Goal: Task Accomplishment & Management: Use online tool/utility

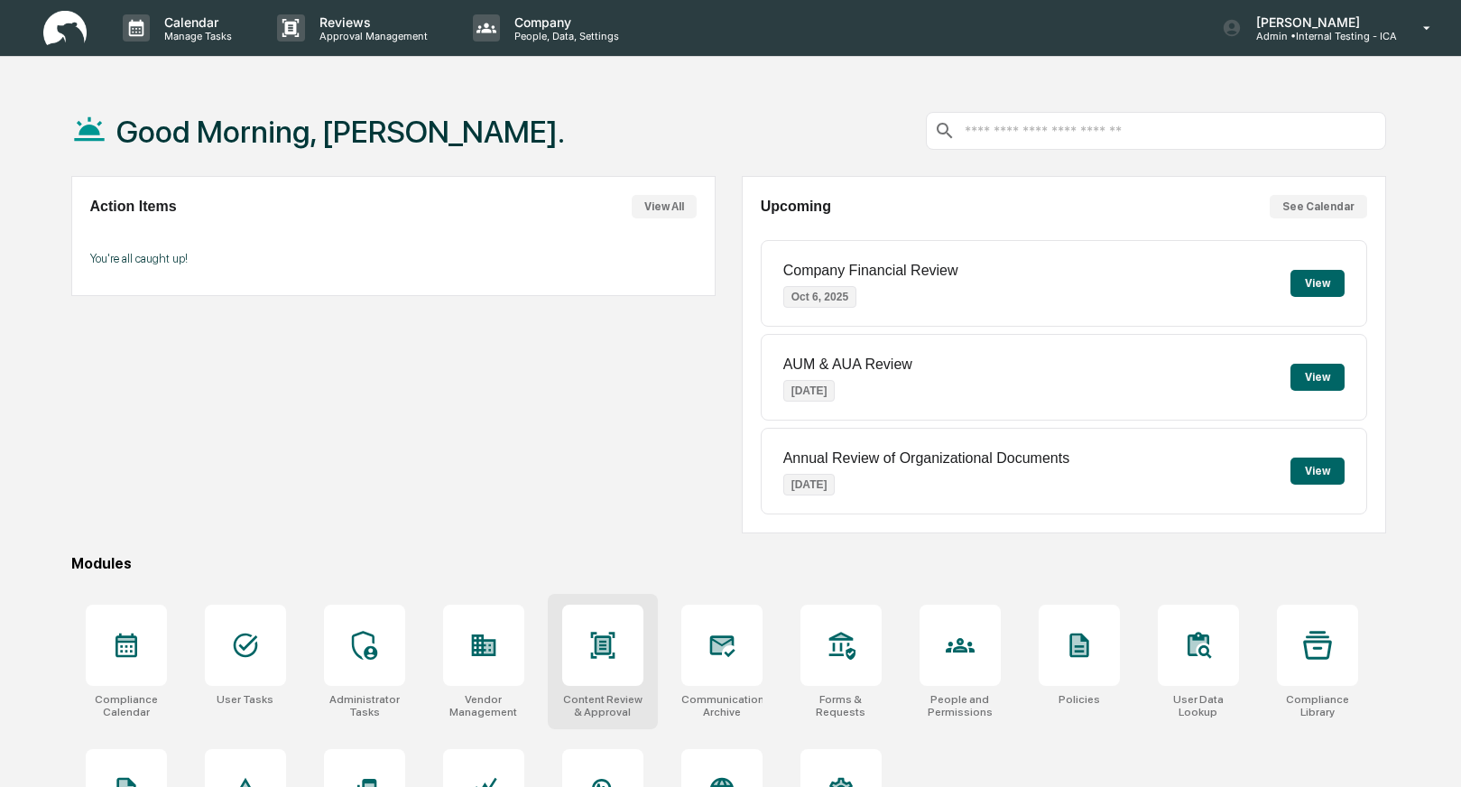
click at [591, 662] on div at bounding box center [602, 645] width 81 height 81
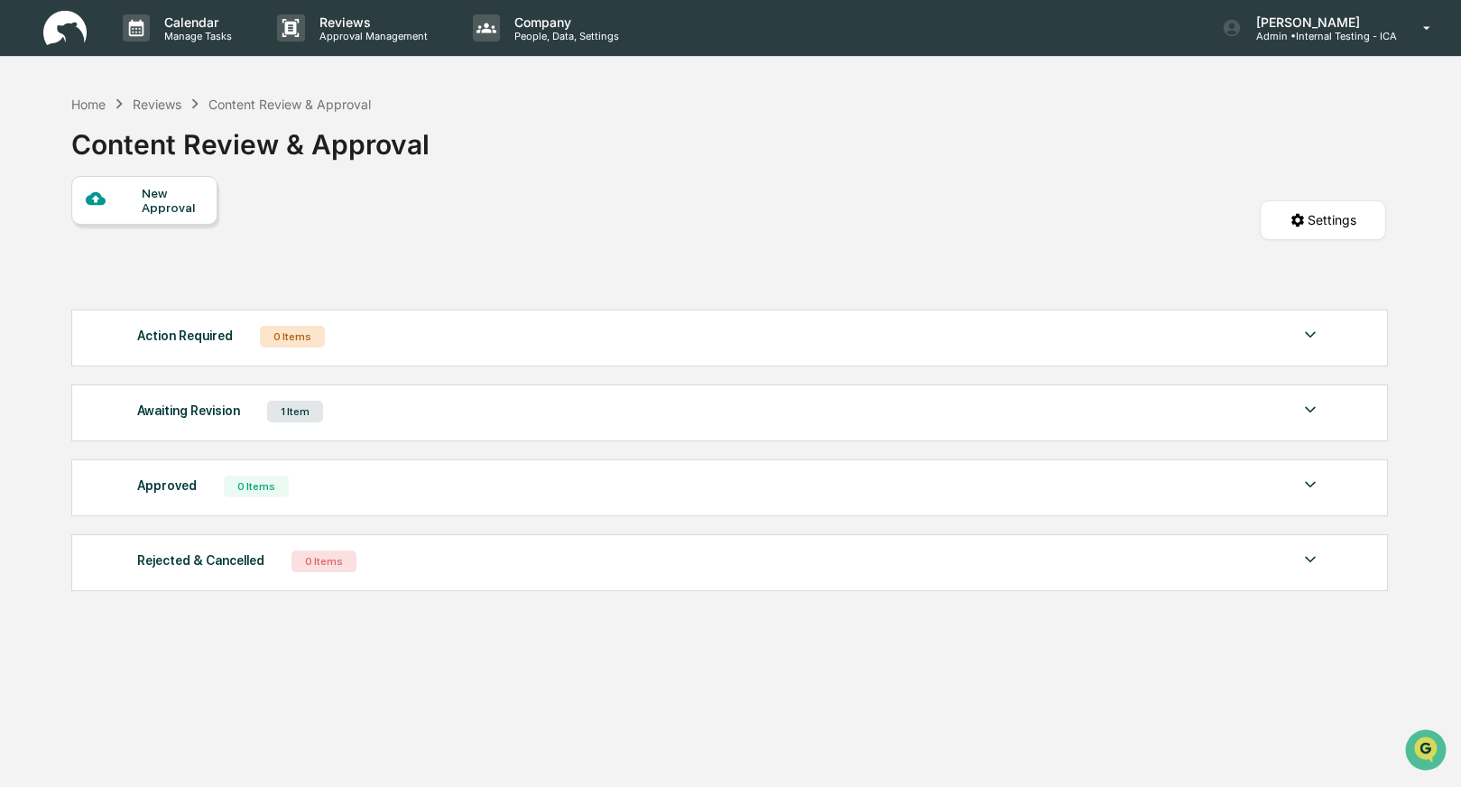
click at [440, 408] on div "Awaiting Revision 1 Item" at bounding box center [728, 411] width 1183 height 25
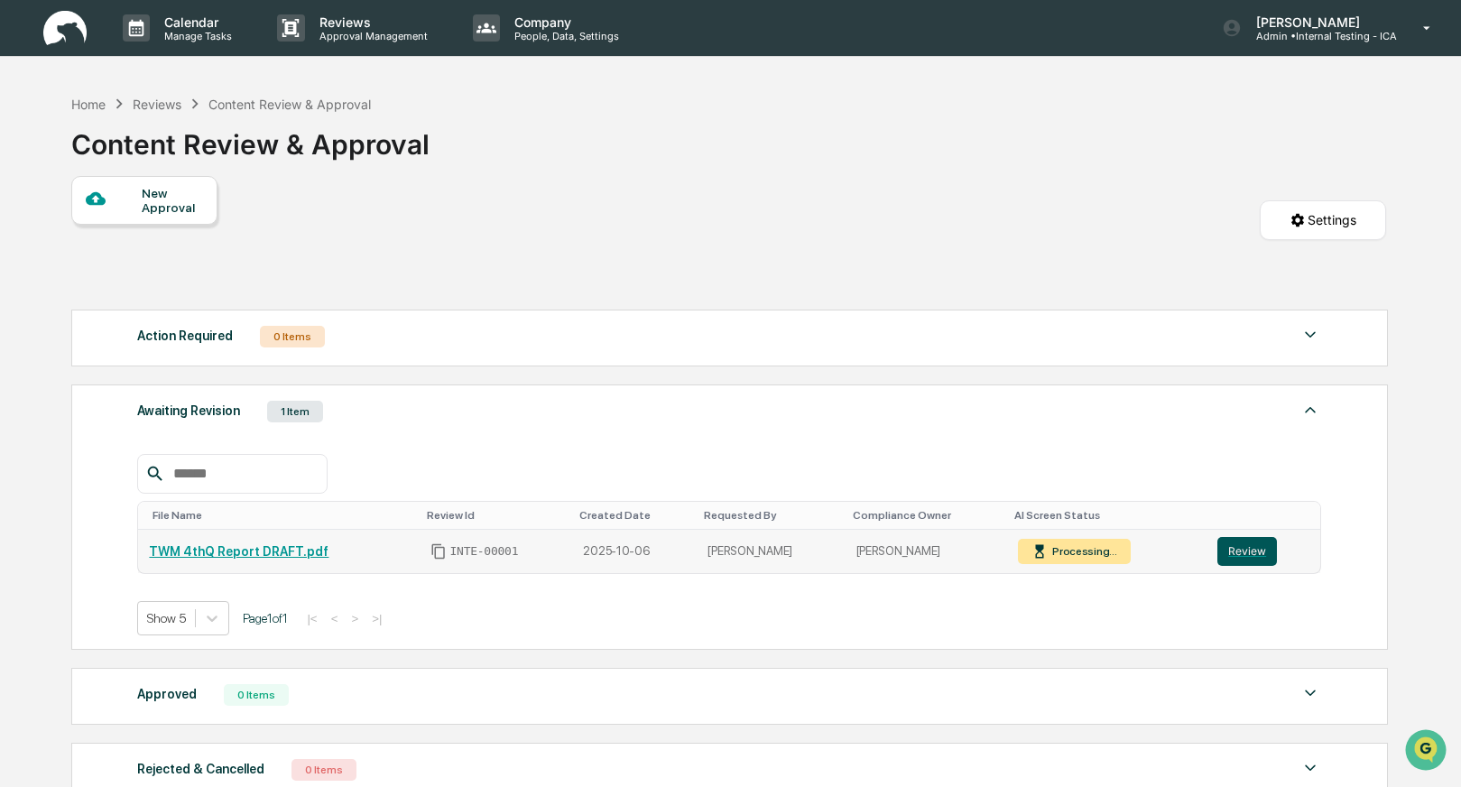
click at [1242, 556] on button "Review" at bounding box center [1248, 551] width 60 height 29
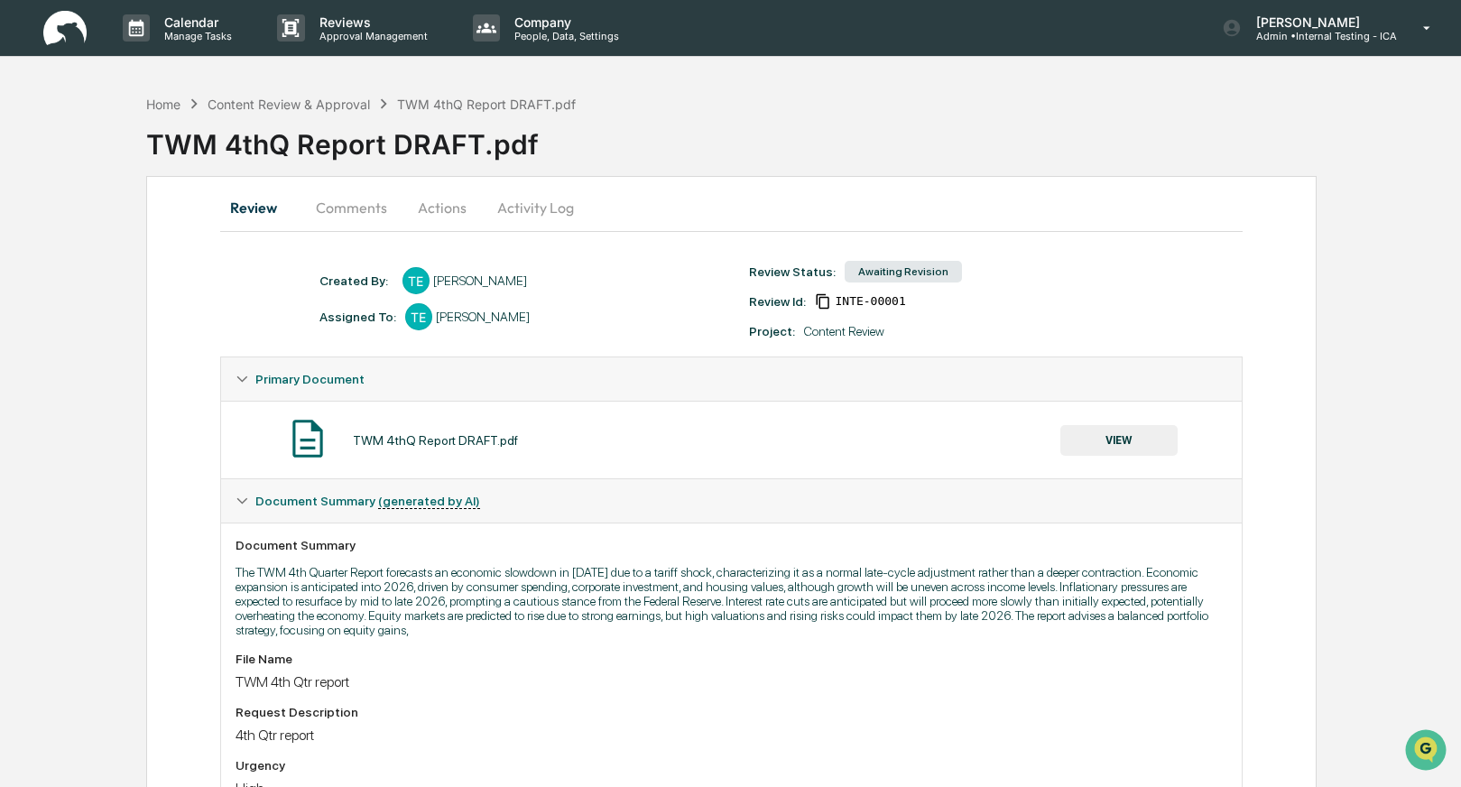
click at [447, 204] on button "Actions" at bounding box center [442, 207] width 81 height 43
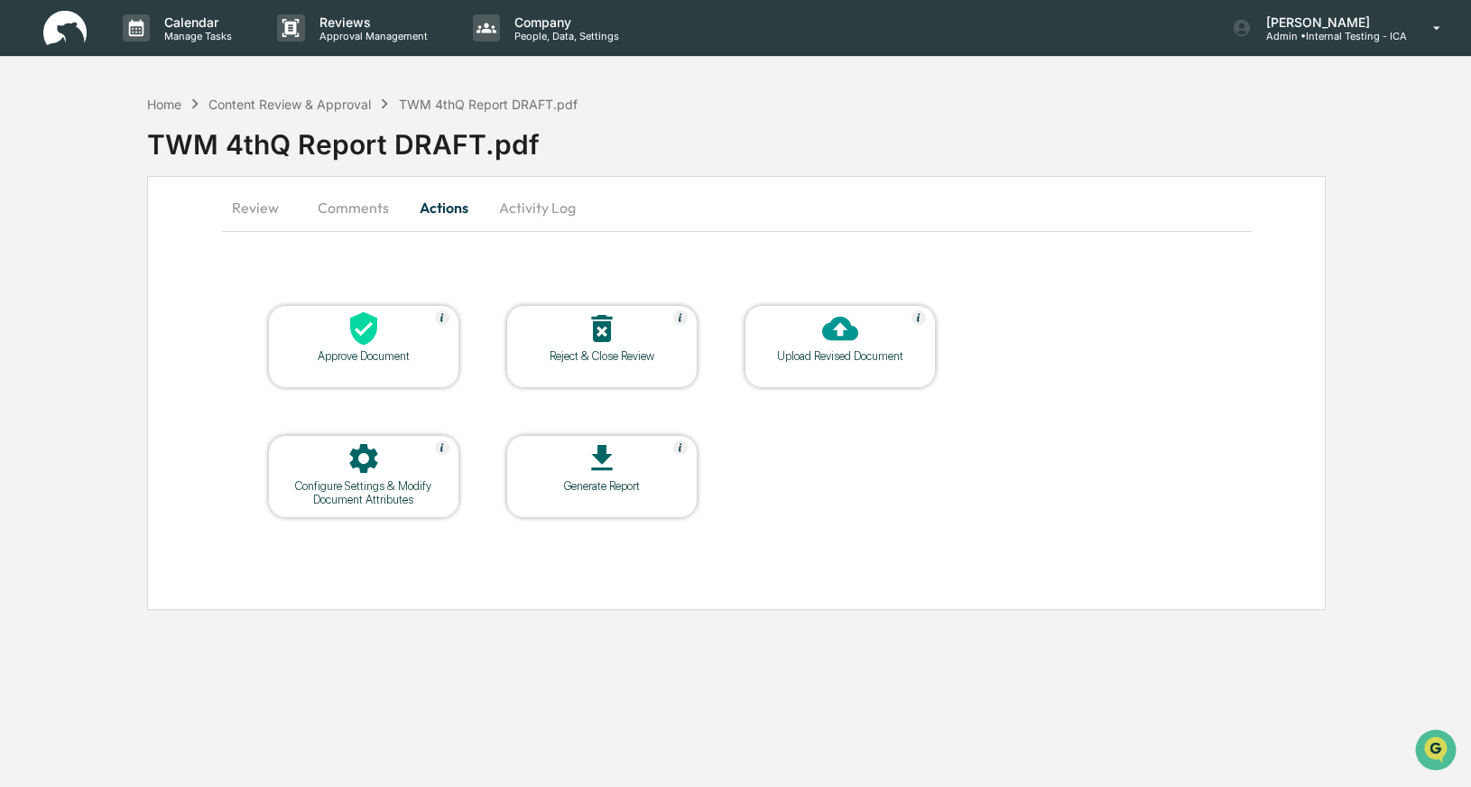
click at [349, 209] on button "Comments" at bounding box center [353, 207] width 100 height 43
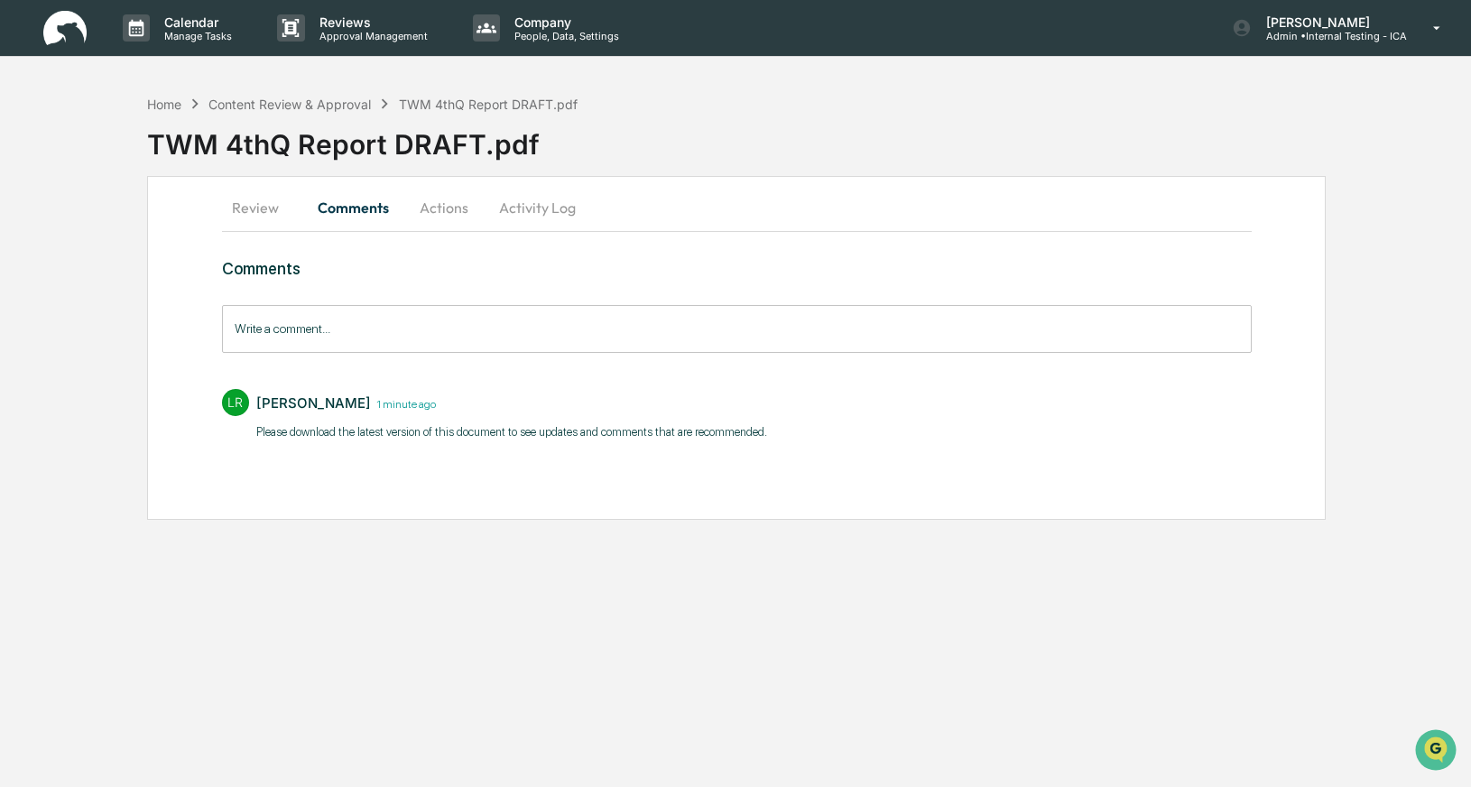
click at [267, 212] on button "Review" at bounding box center [262, 207] width 81 height 43
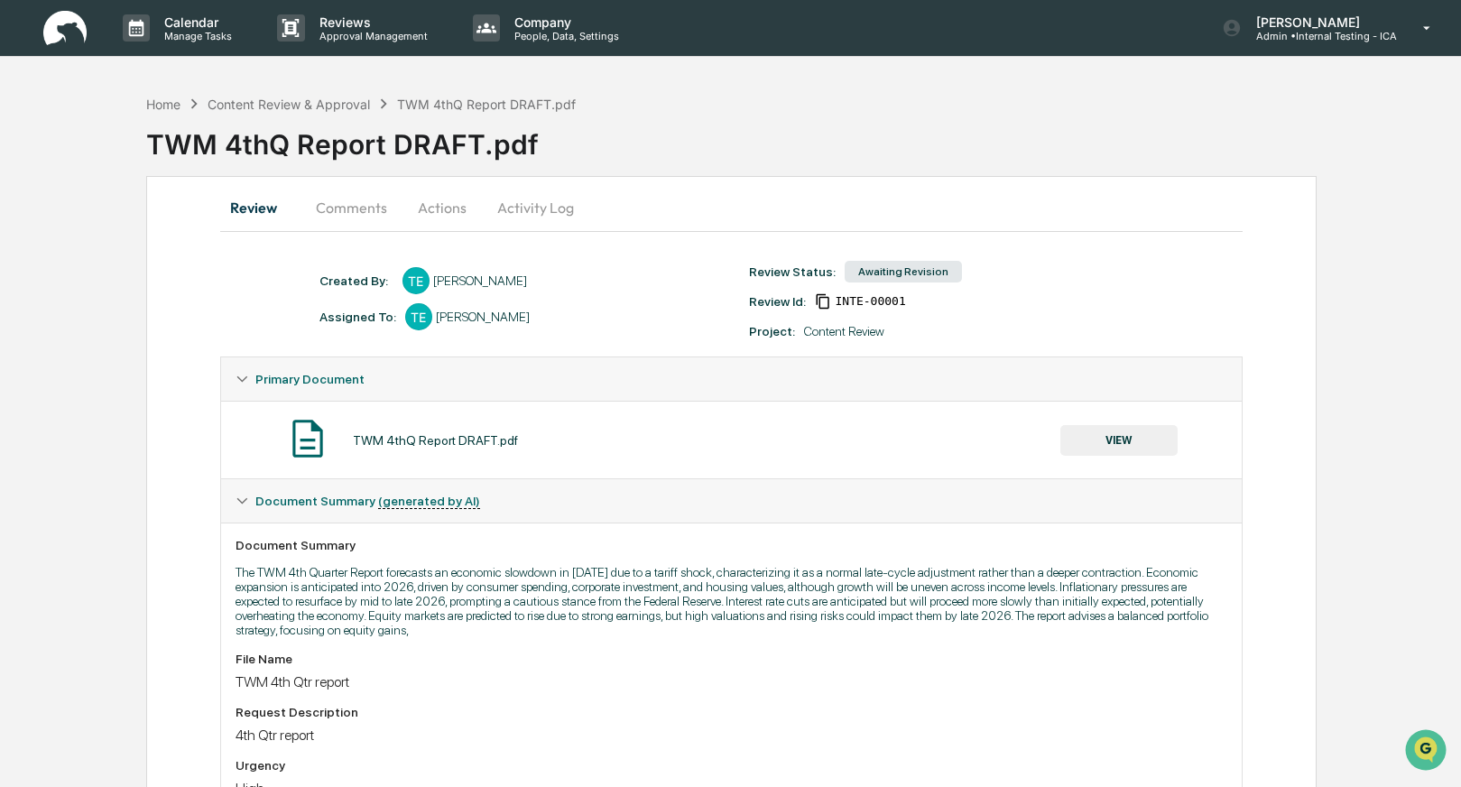
click at [431, 210] on button "Actions" at bounding box center [442, 207] width 81 height 43
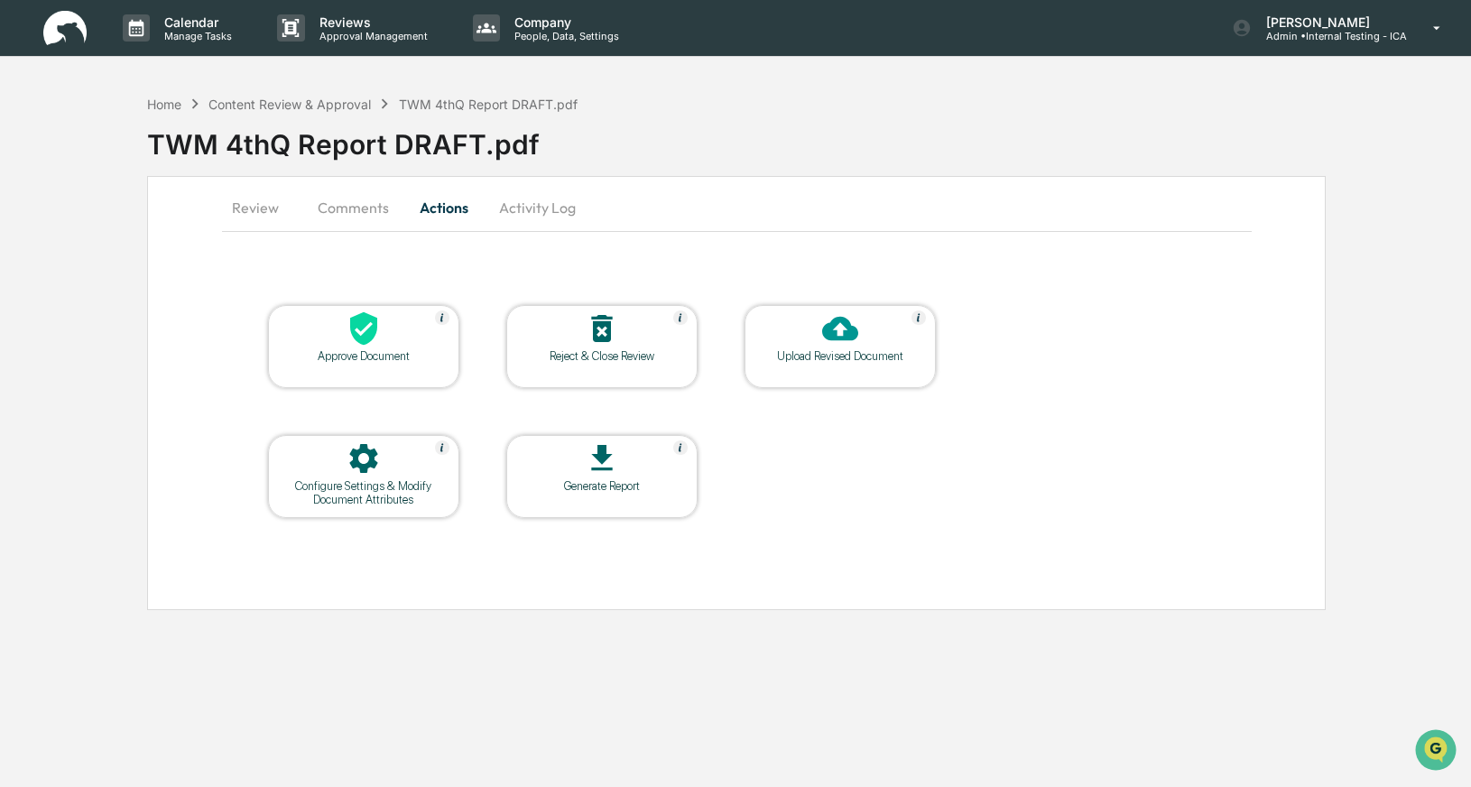
click at [514, 206] on button "Activity Log" at bounding box center [538, 207] width 106 height 43
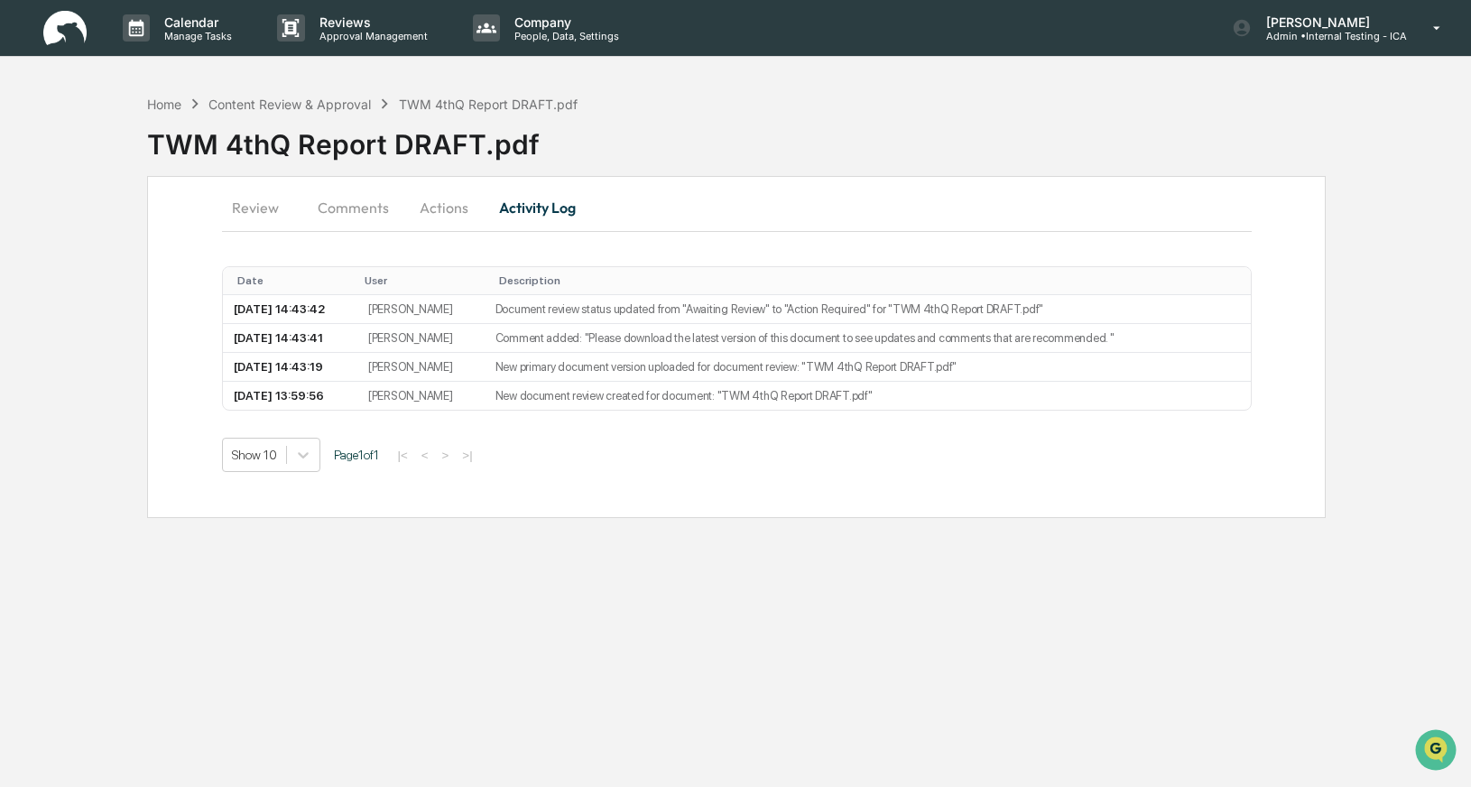
click at [250, 211] on button "Review" at bounding box center [262, 207] width 81 height 43
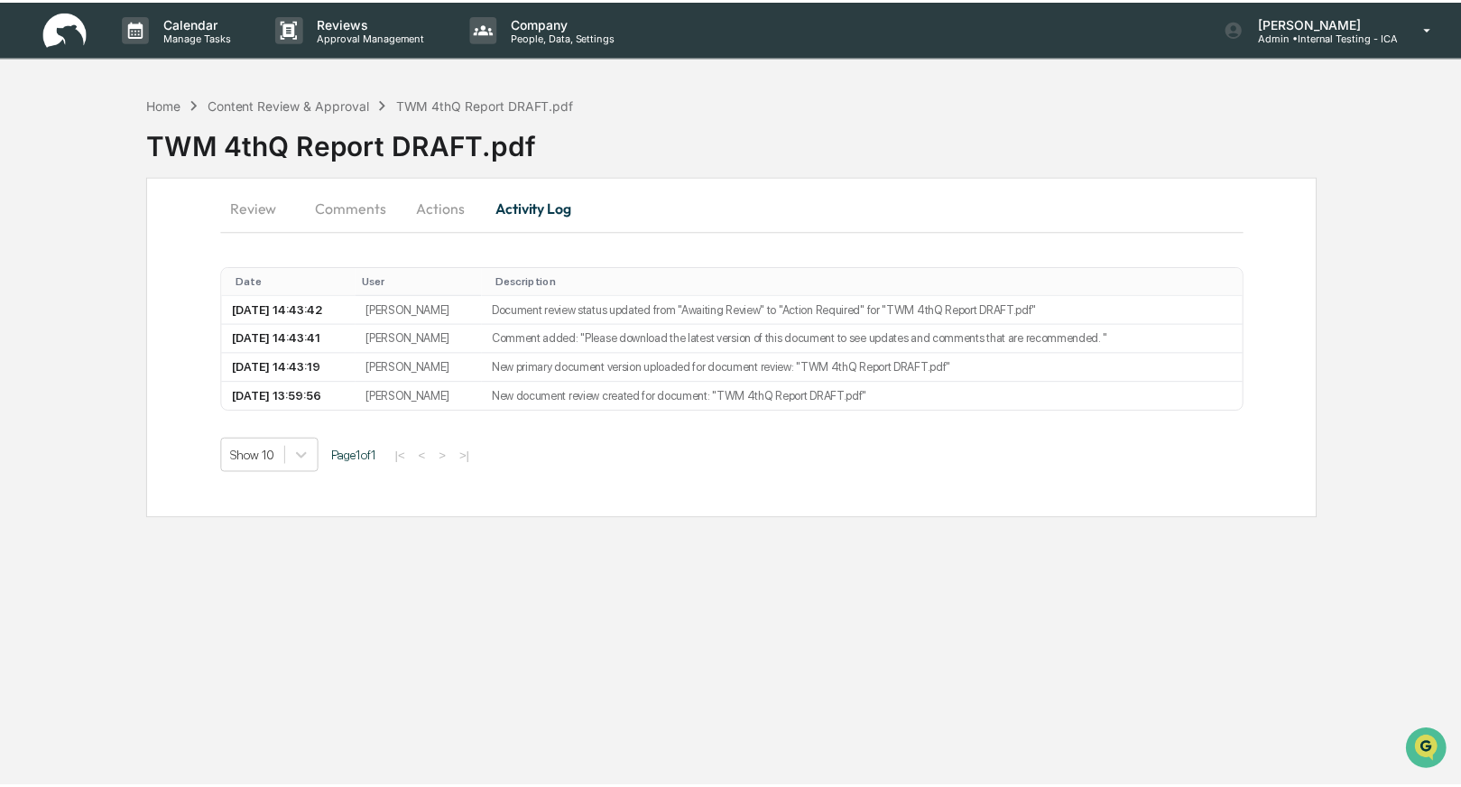
scroll to position [1, 0]
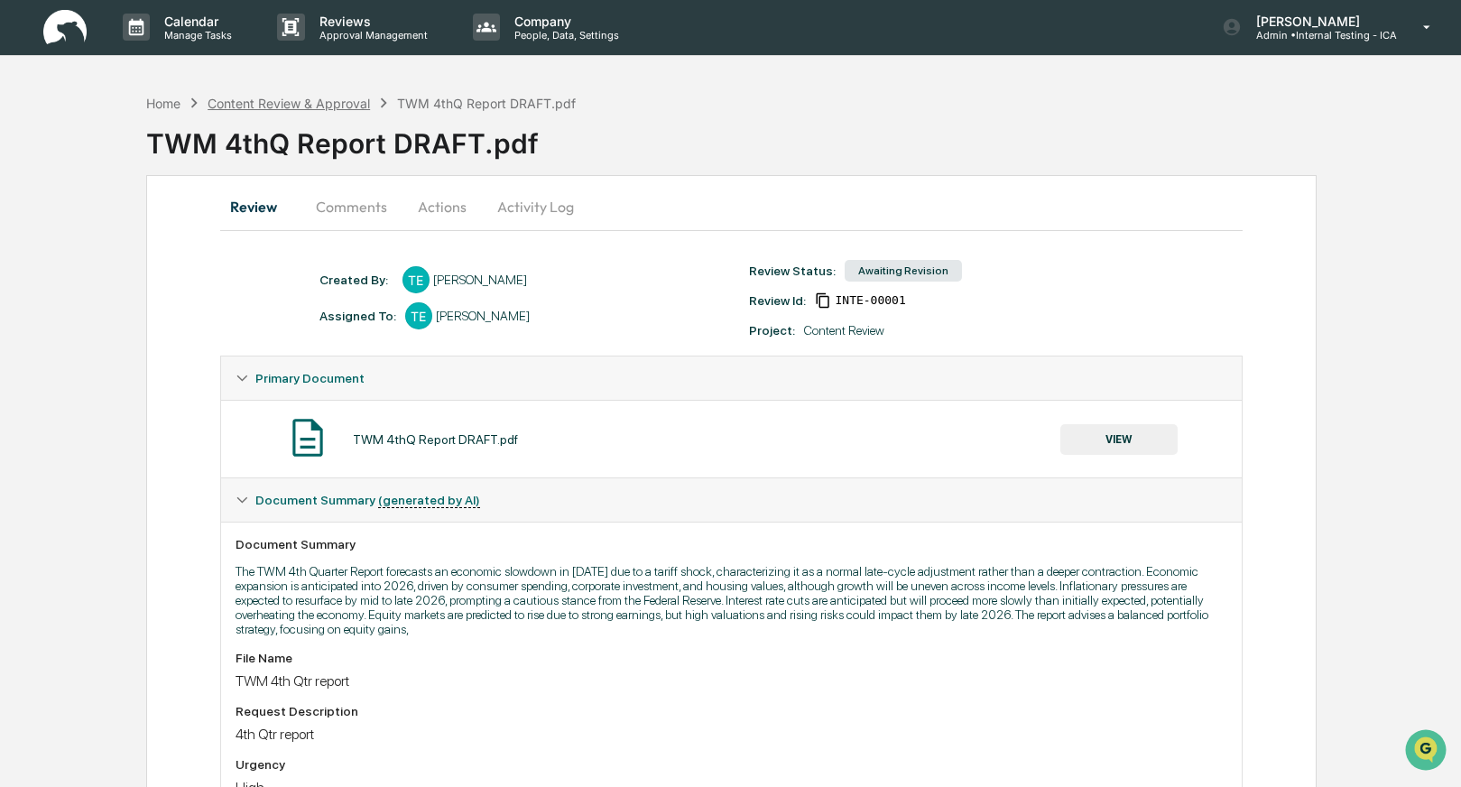
click at [284, 102] on div "Content Review & Approval" at bounding box center [289, 103] width 162 height 15
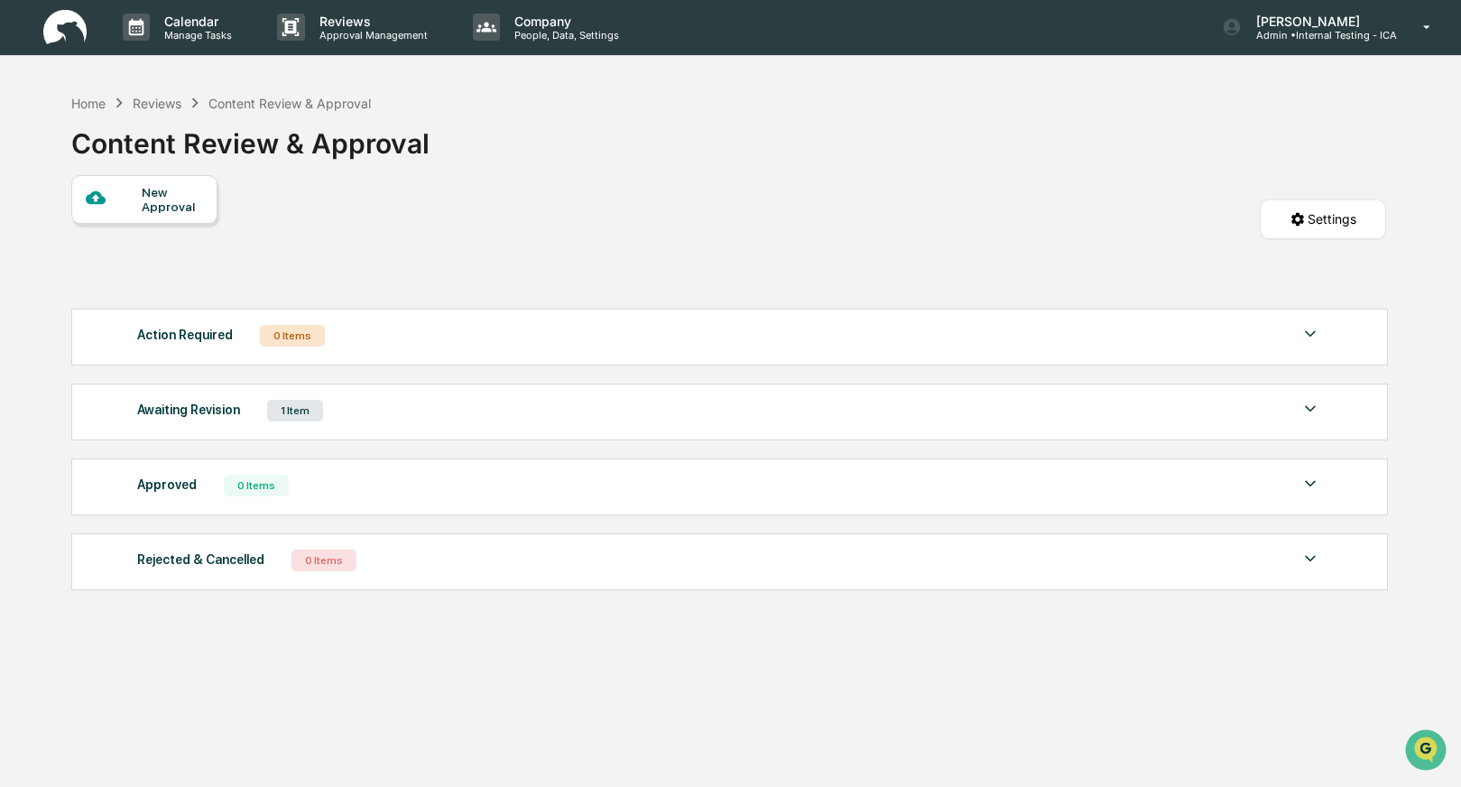
click at [311, 411] on div "1 Item" at bounding box center [295, 411] width 56 height 22
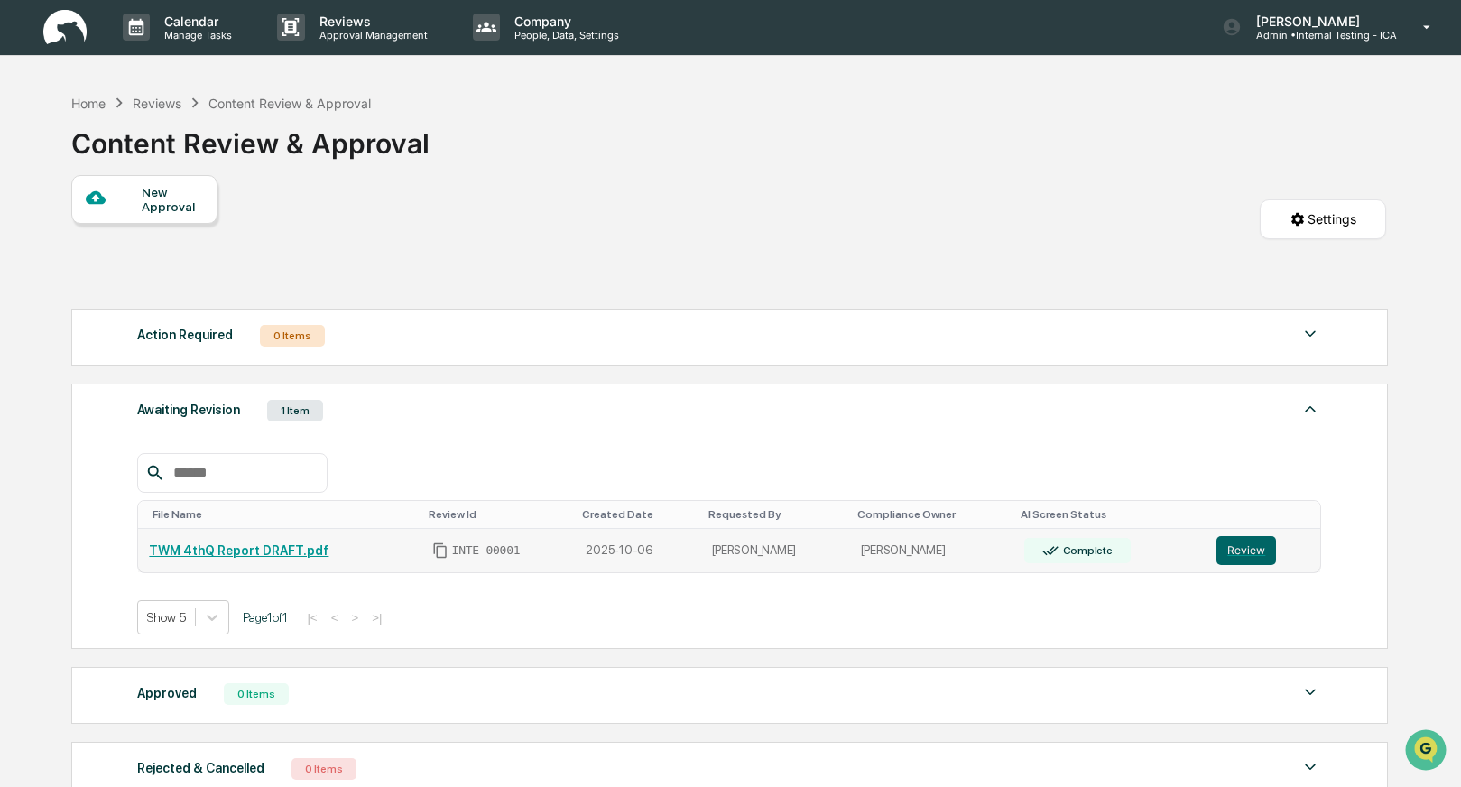
click at [242, 552] on link "TWM 4thQ Report DRAFT.pdf" at bounding box center [239, 550] width 180 height 14
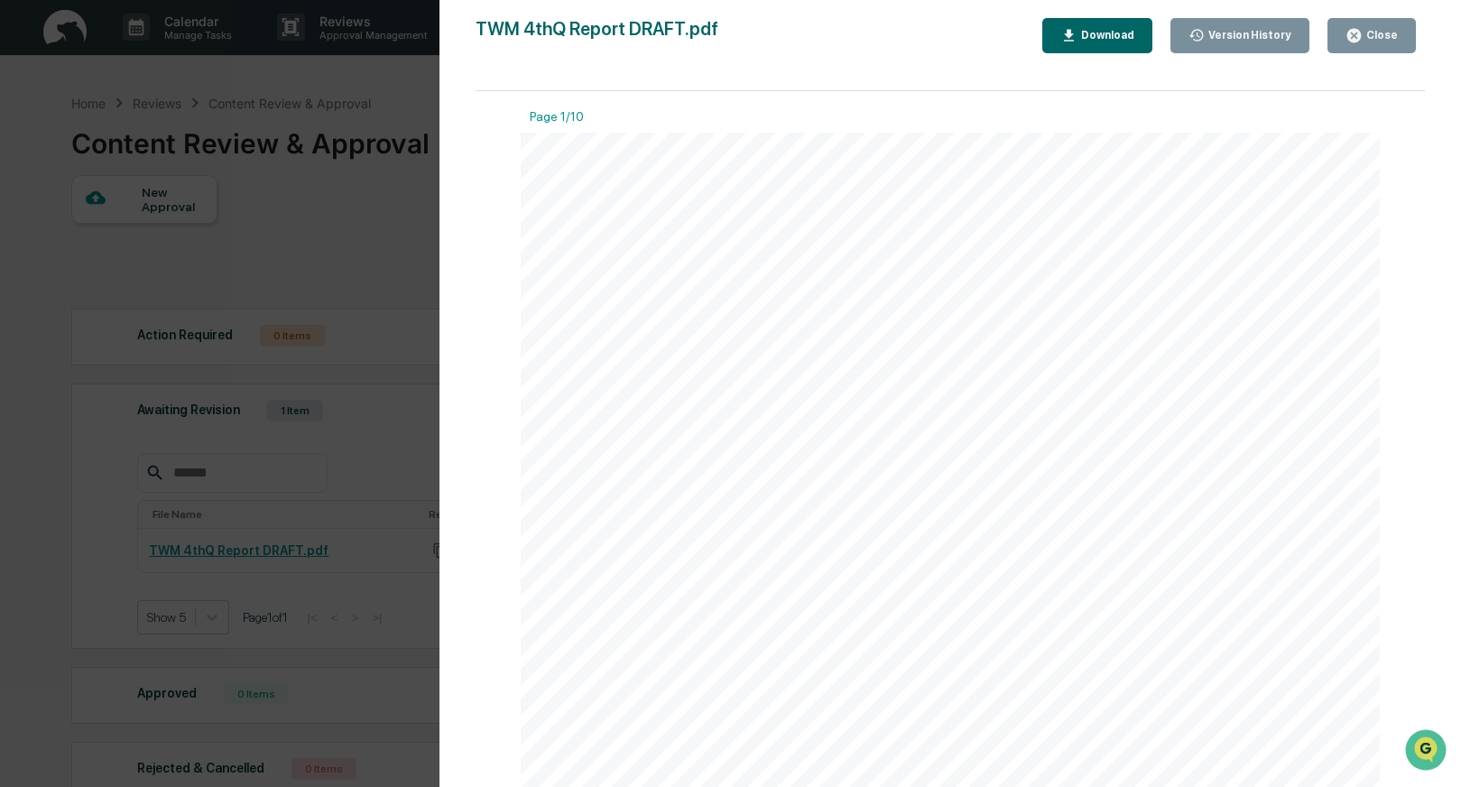
click at [1211, 29] on div "Version History" at bounding box center [1248, 35] width 87 height 13
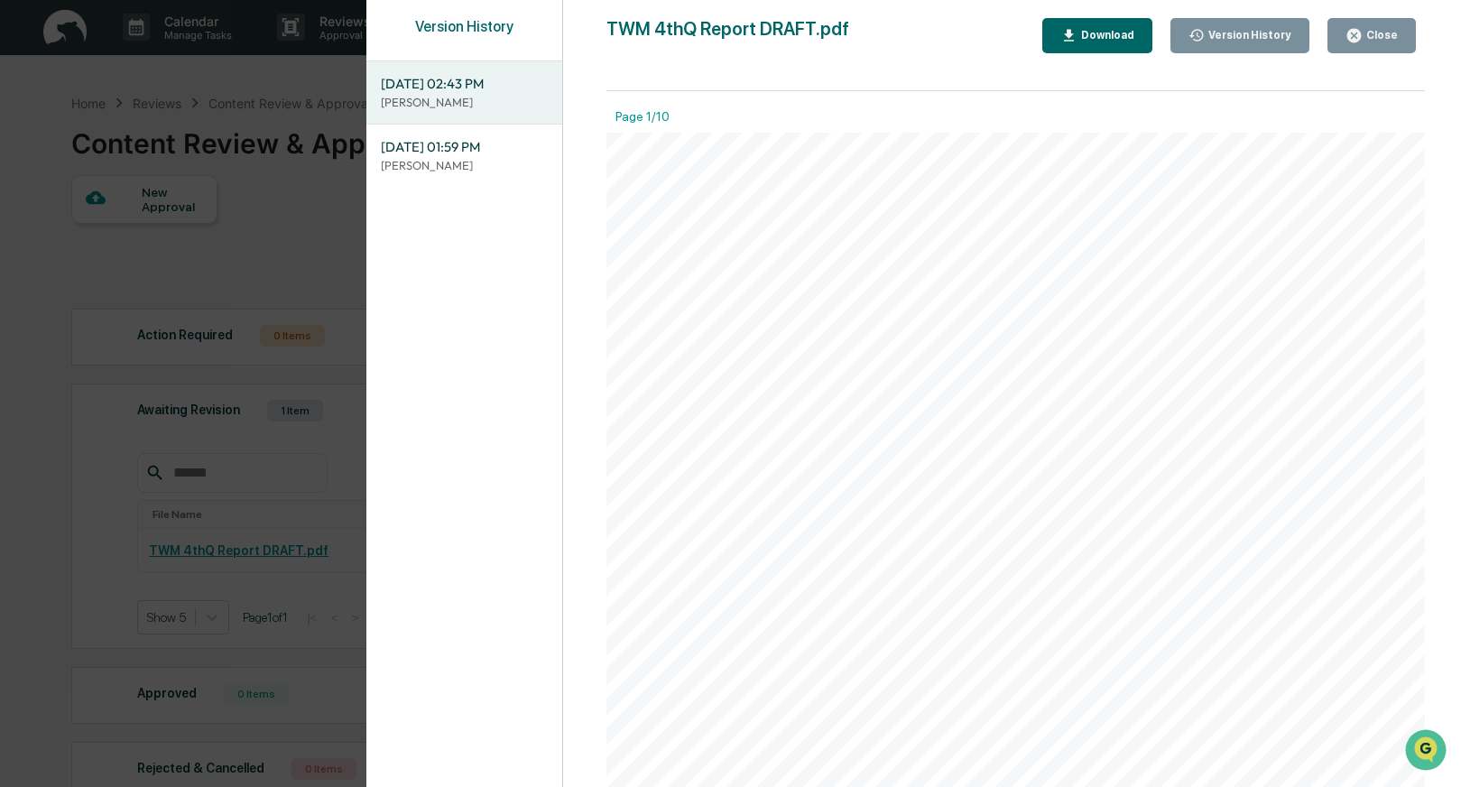
click at [431, 91] on span "[DATE] 02:43 PM" at bounding box center [464, 84] width 167 height 20
click at [1085, 29] on div "Download" at bounding box center [1106, 35] width 57 height 13
click at [1235, 34] on div "Version History" at bounding box center [1248, 35] width 87 height 13
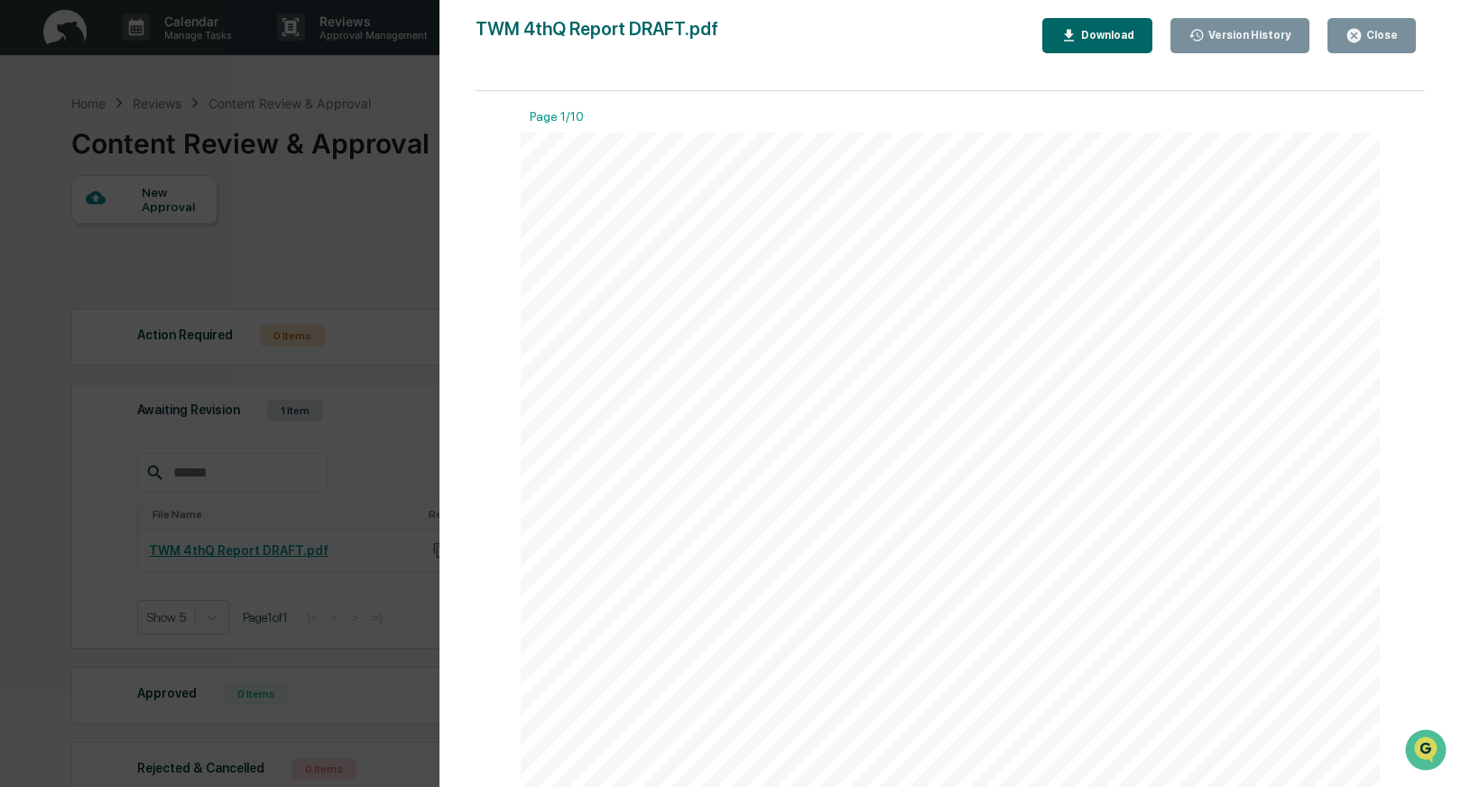
click at [1224, 35] on div "Version History" at bounding box center [1248, 35] width 87 height 13
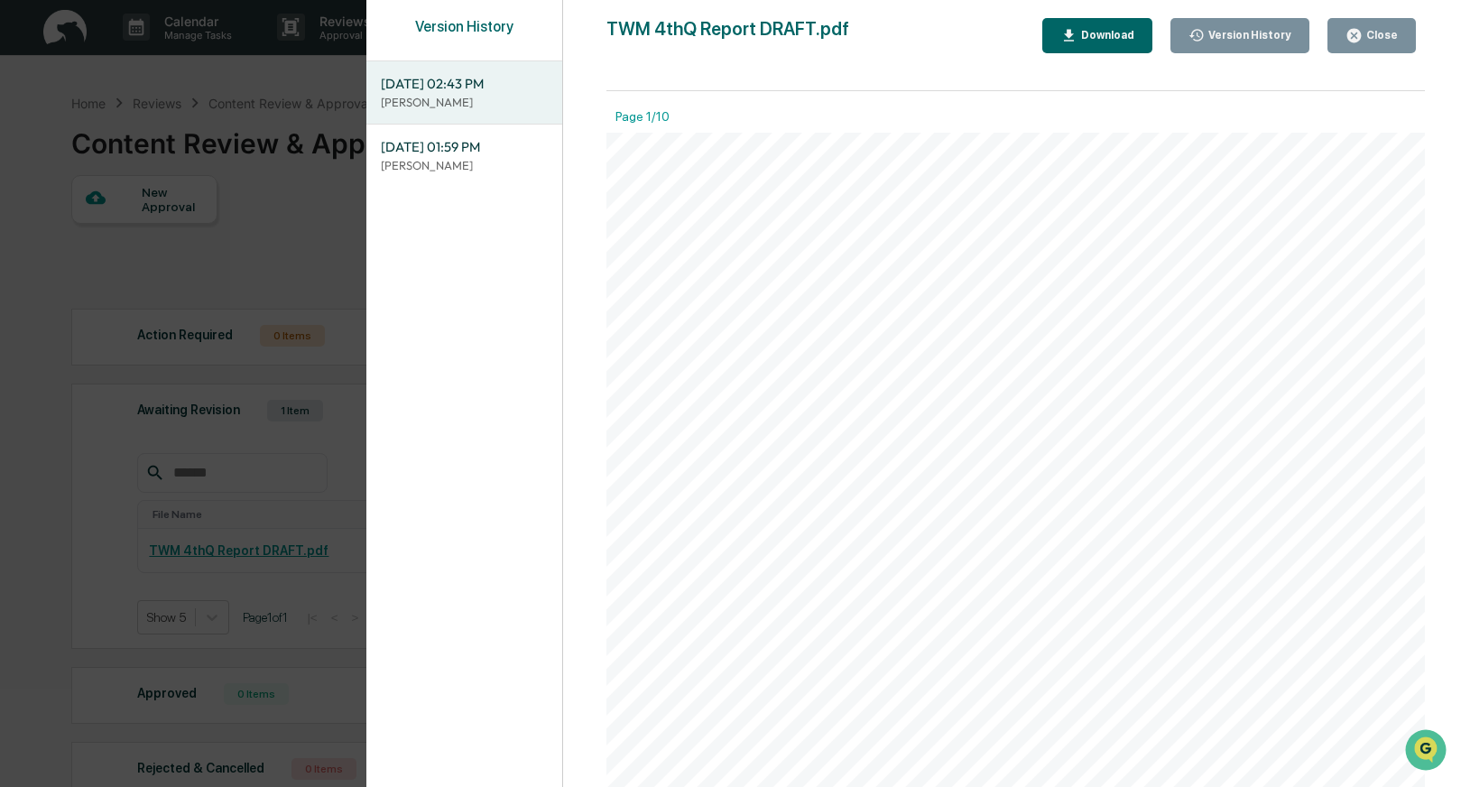
click at [459, 83] on span "[DATE] 02:43 PM" at bounding box center [464, 84] width 167 height 20
click at [1119, 40] on div "Download" at bounding box center [1106, 35] width 57 height 13
click at [1393, 41] on div "Close" at bounding box center [1380, 35] width 35 height 13
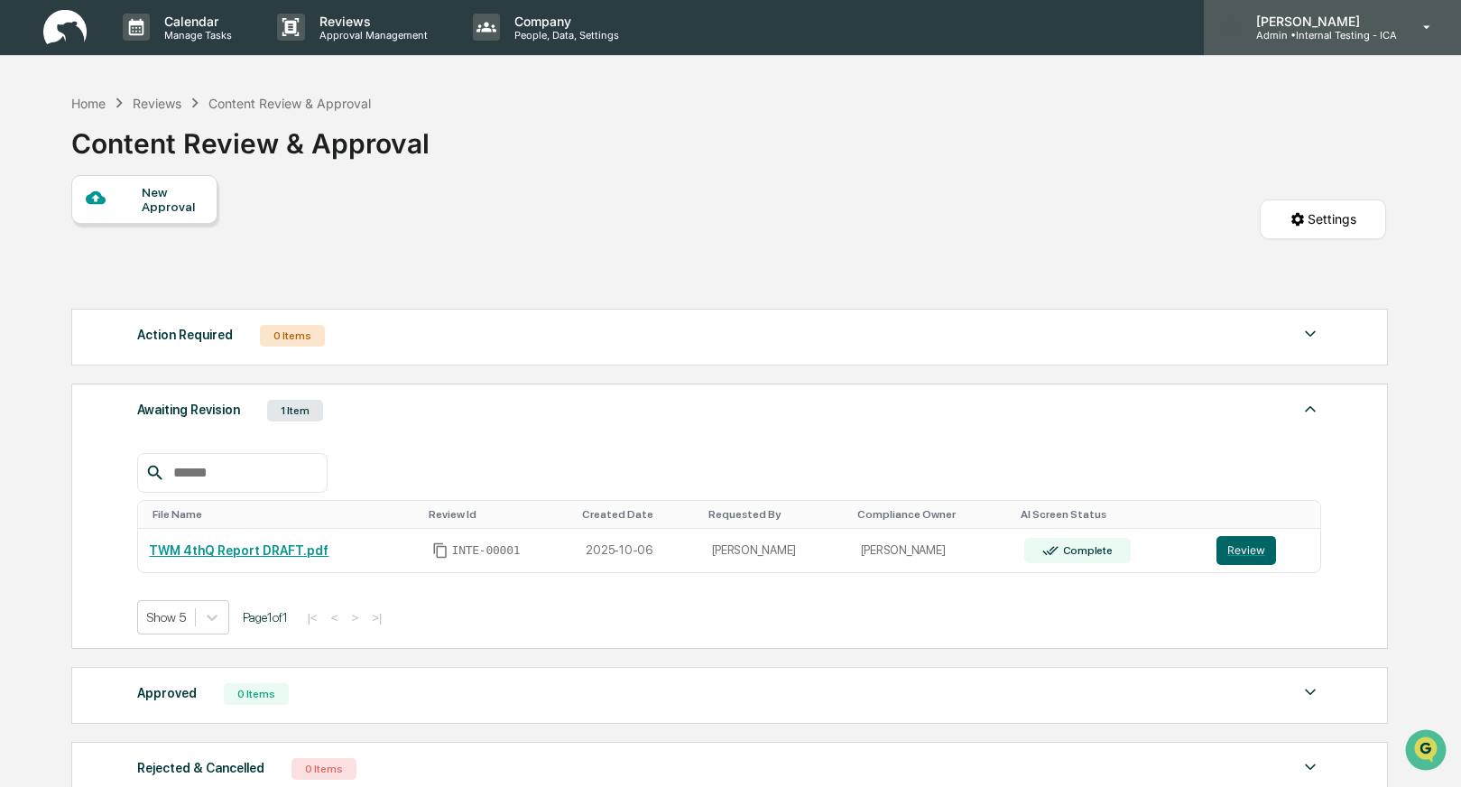
click at [1345, 25] on p "[PERSON_NAME]" at bounding box center [1319, 21] width 155 height 15
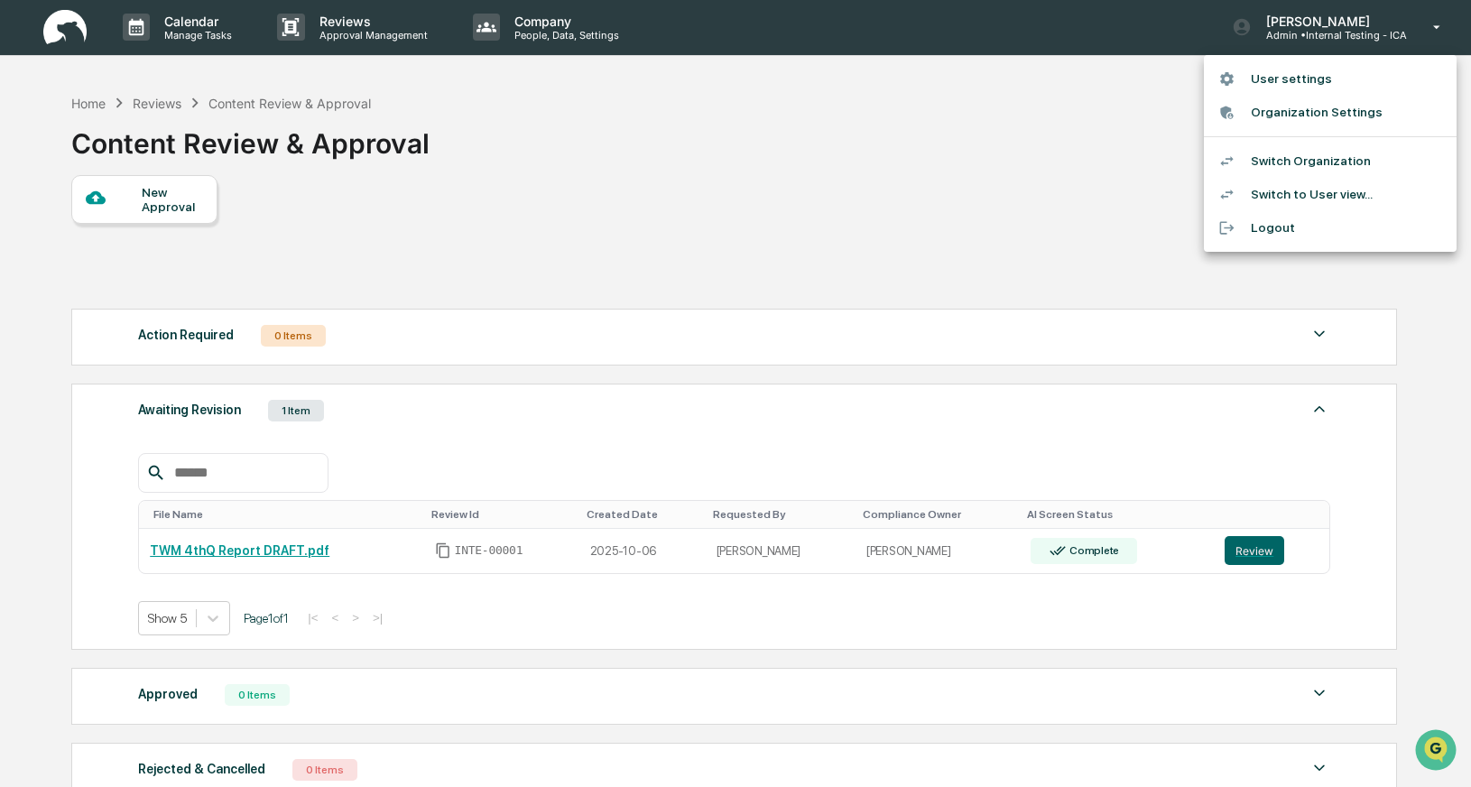
click at [1310, 81] on li "User settings" at bounding box center [1330, 78] width 253 height 33
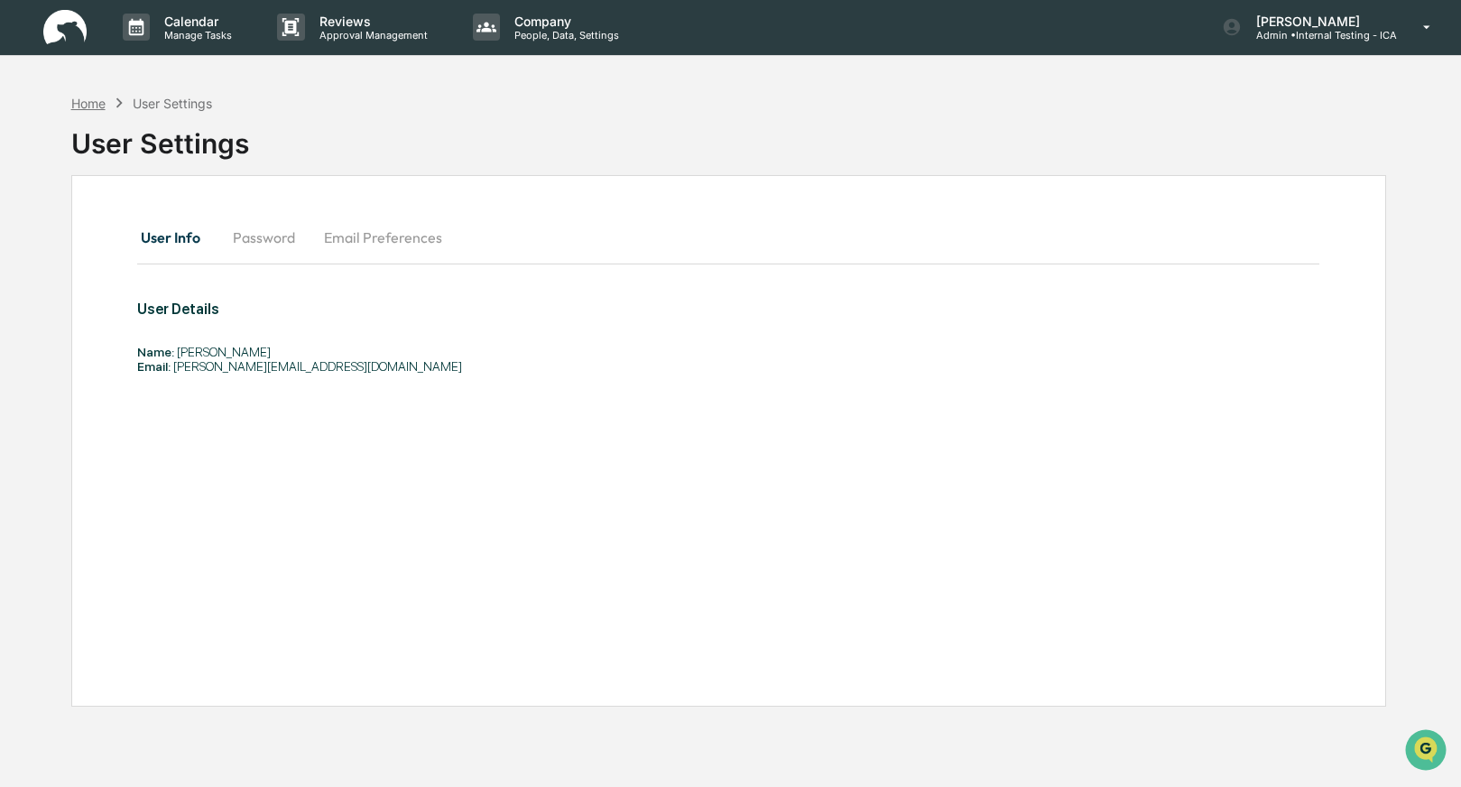
click at [93, 103] on div "Home" at bounding box center [88, 103] width 34 height 15
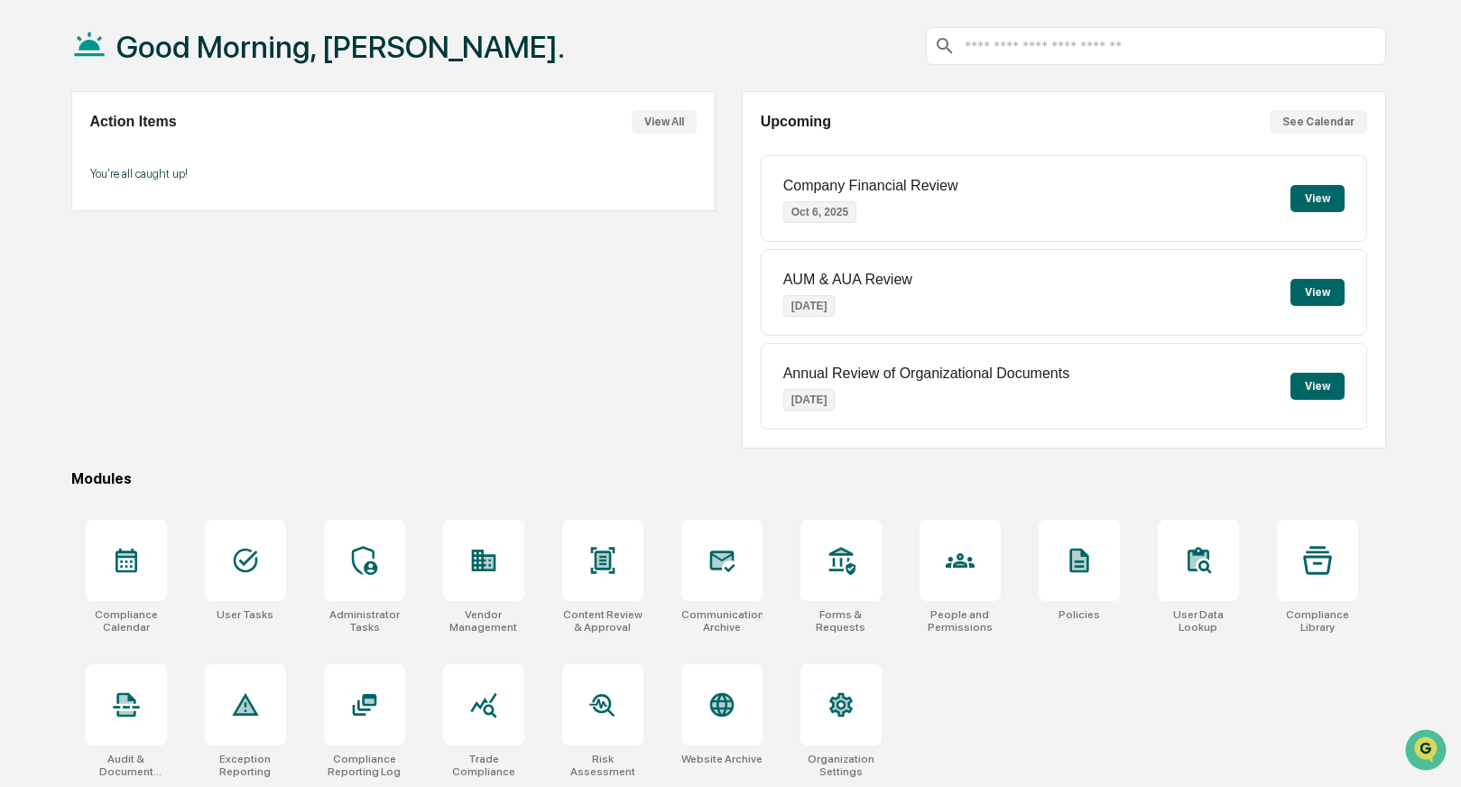
scroll to position [90, 0]
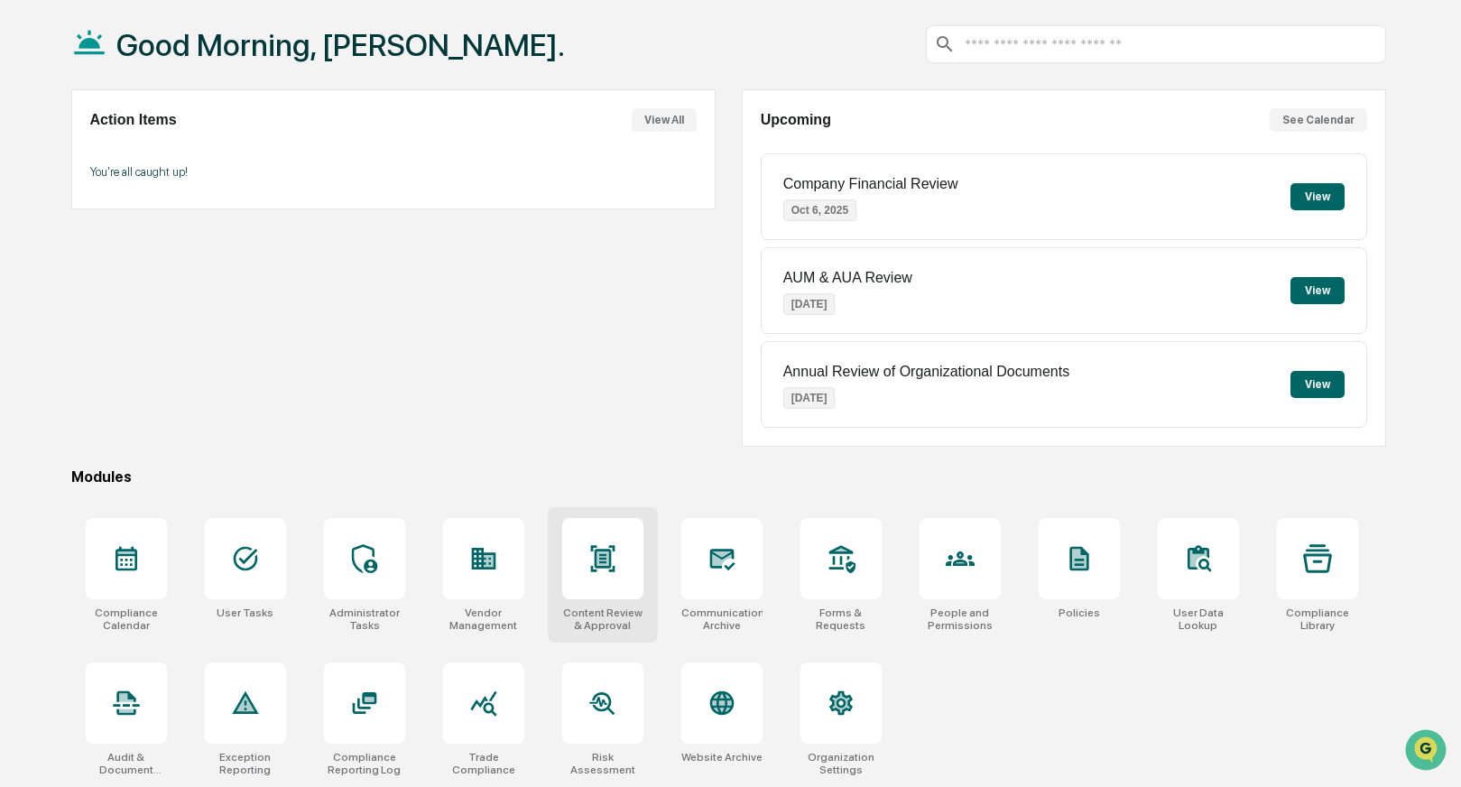
click at [588, 560] on icon at bounding box center [602, 558] width 29 height 29
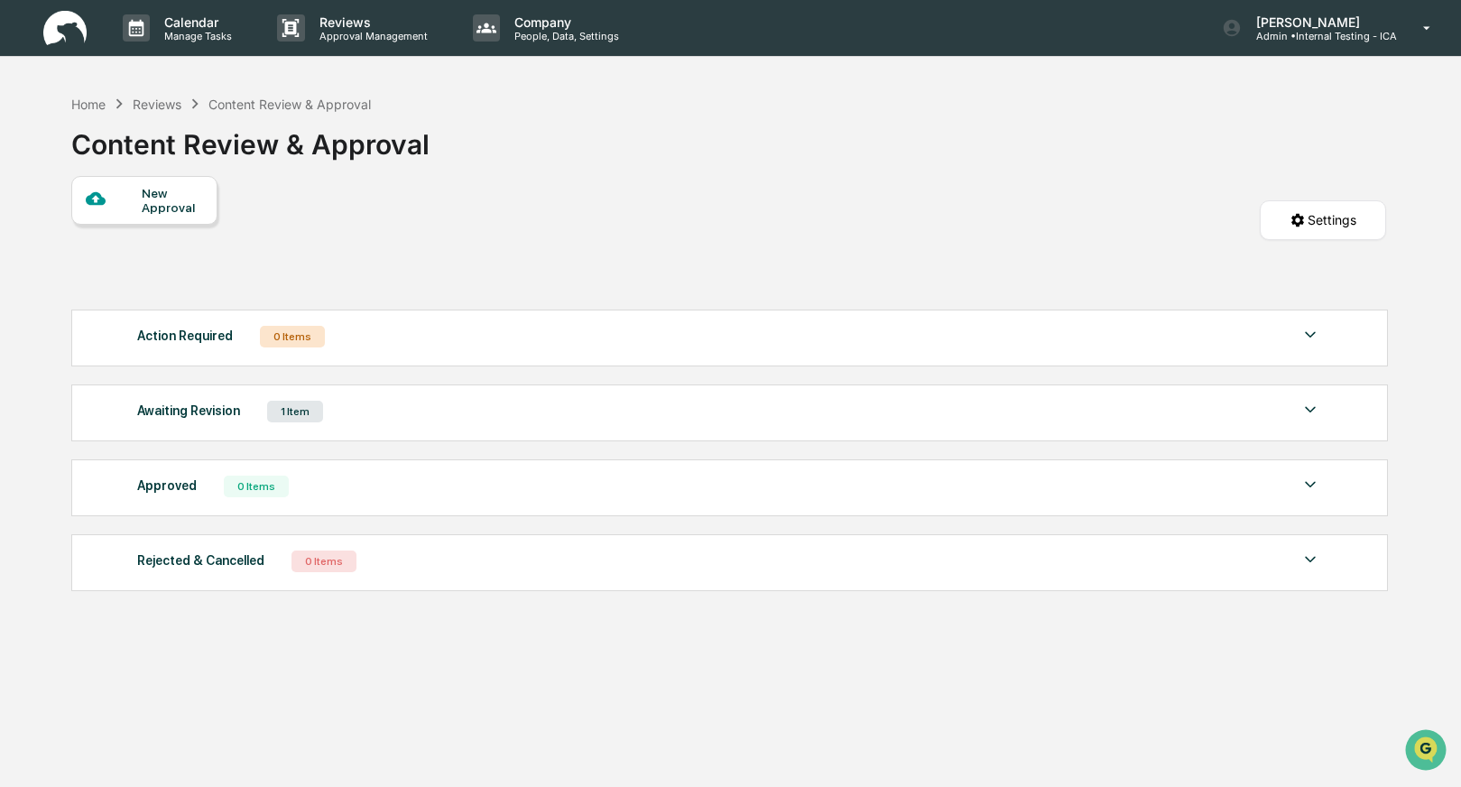
click at [1306, 409] on img at bounding box center [1311, 410] width 22 height 22
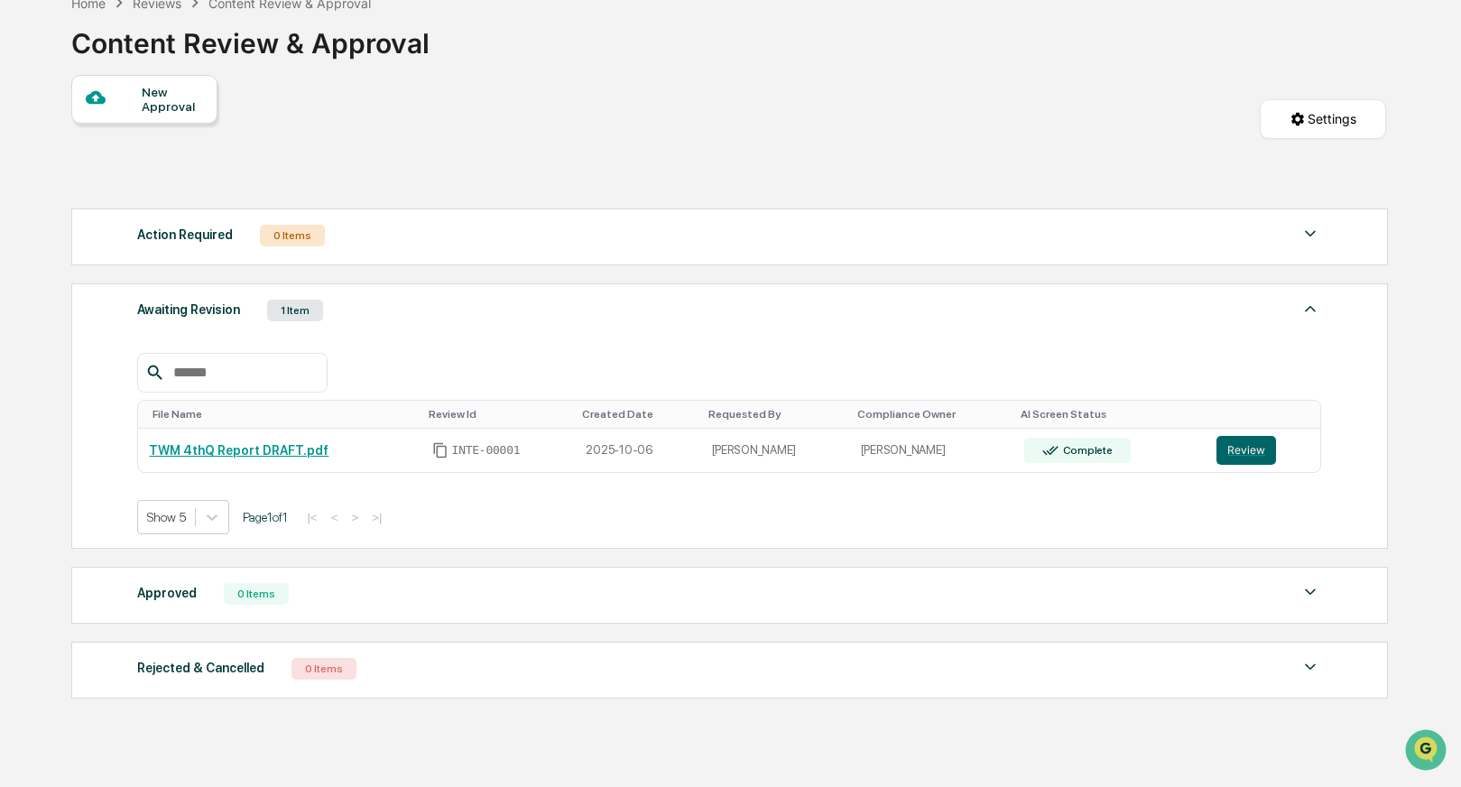
scroll to position [106, 0]
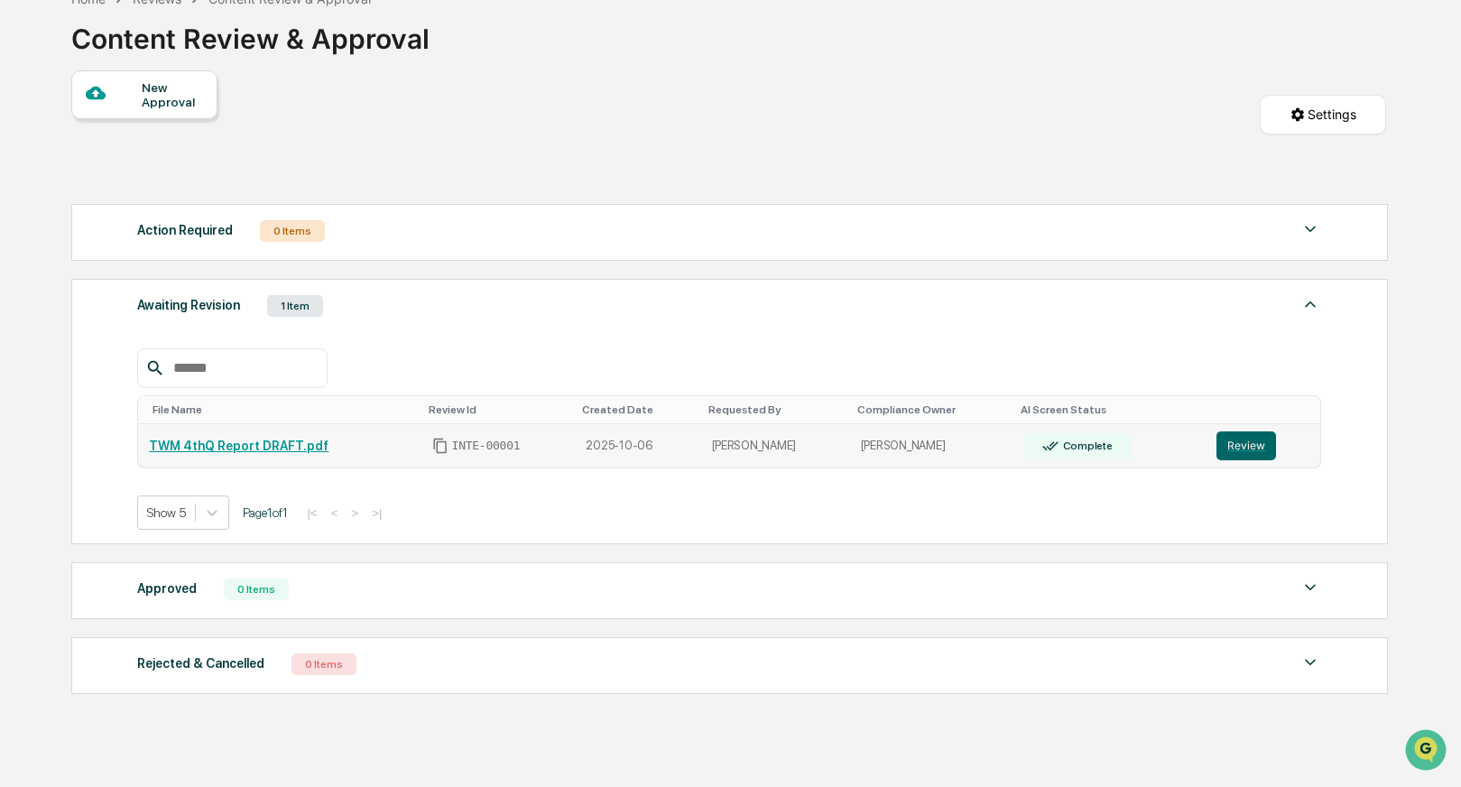
click at [407, 451] on div "TWM 4thQ Report DRAFT.pdf" at bounding box center [279, 446] width 261 height 14
click at [347, 450] on div "TWM 4thQ Report DRAFT.pdf" at bounding box center [279, 446] width 261 height 14
click at [251, 453] on link "TWM 4thQ Report DRAFT.pdf" at bounding box center [239, 446] width 180 height 14
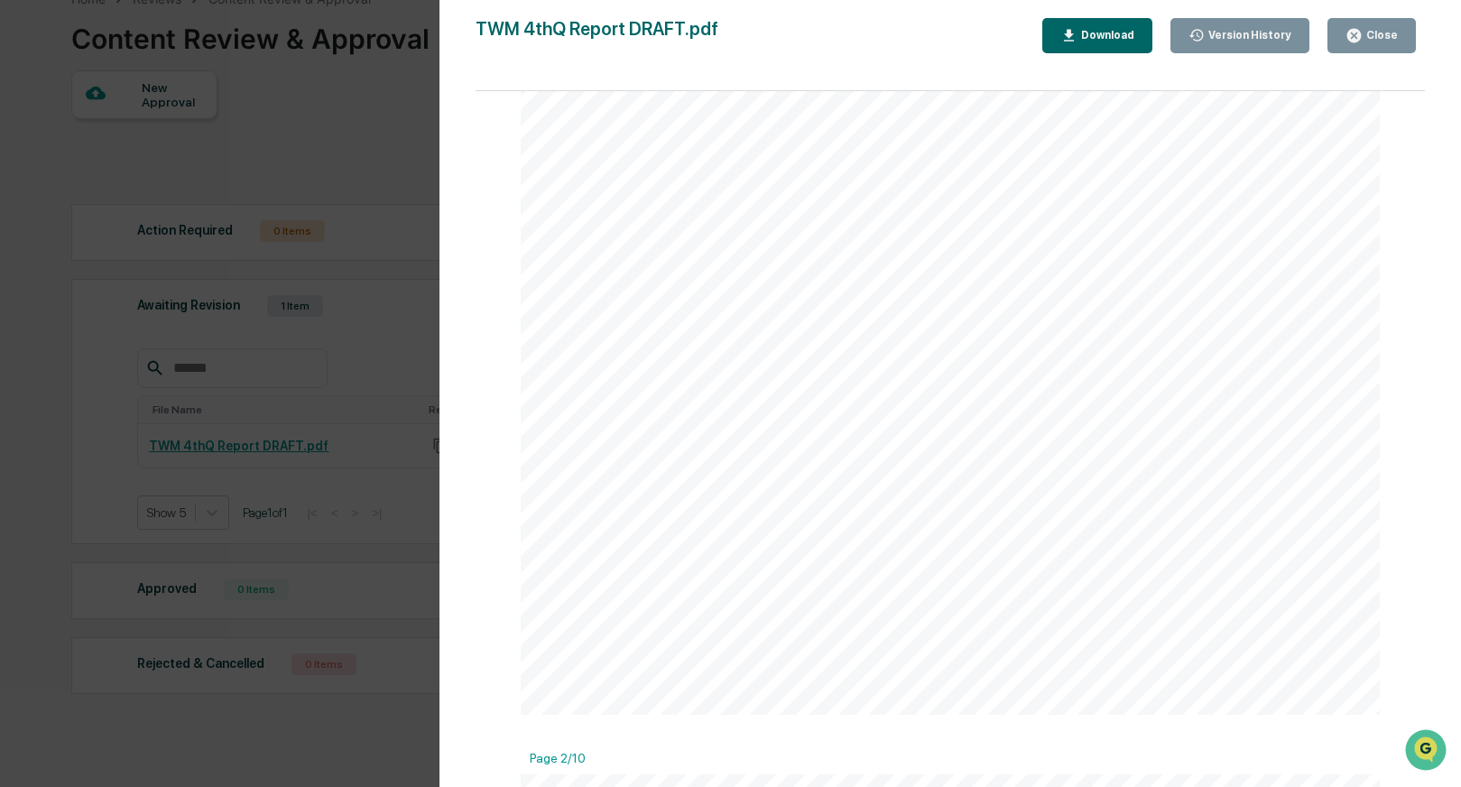
scroll to position [725, 0]
click at [1240, 34] on div "Version History" at bounding box center [1248, 35] width 87 height 13
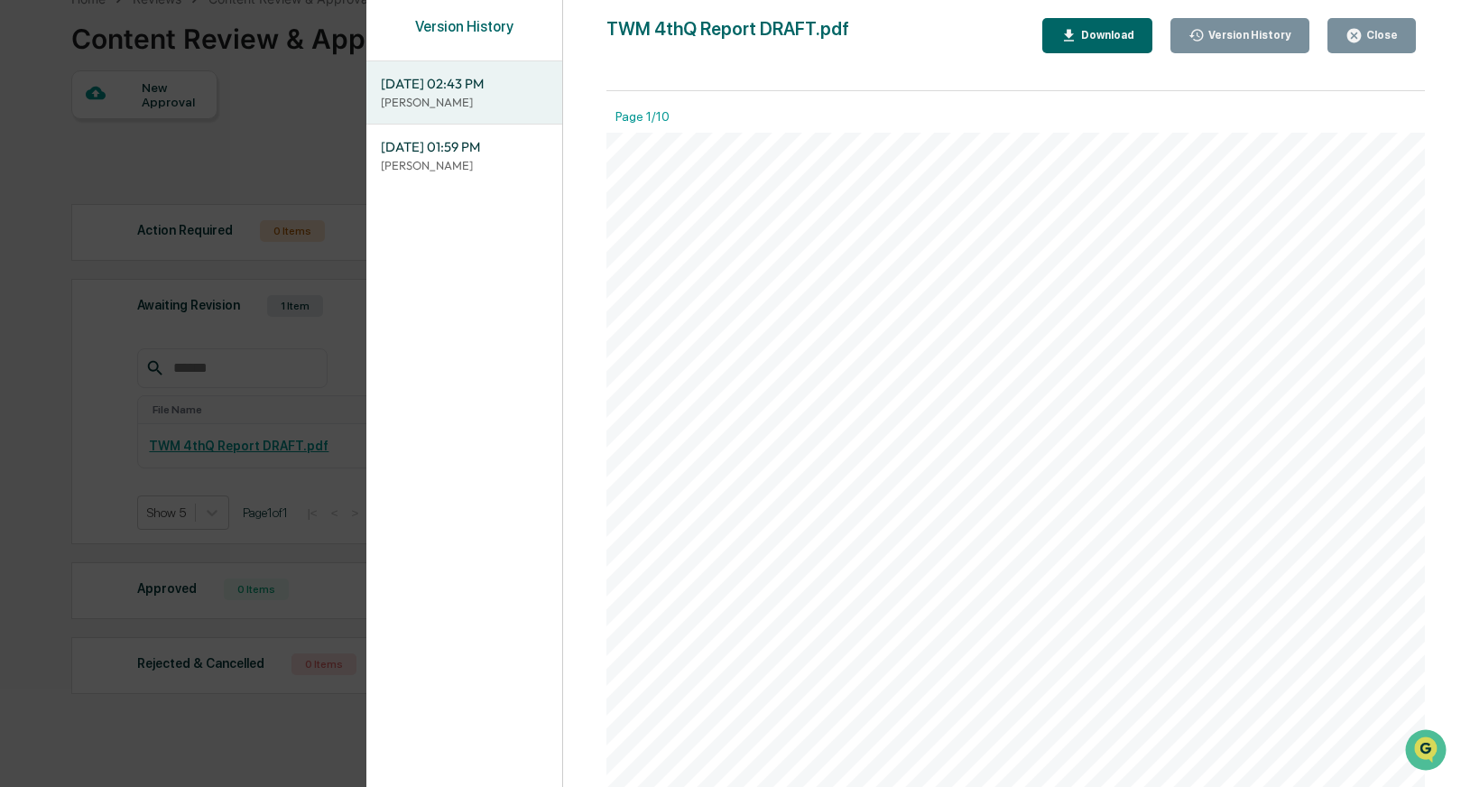
click at [442, 80] on span "[DATE] 02:43 PM" at bounding box center [464, 84] width 167 height 20
click at [1381, 42] on div "Close" at bounding box center [1372, 35] width 52 height 17
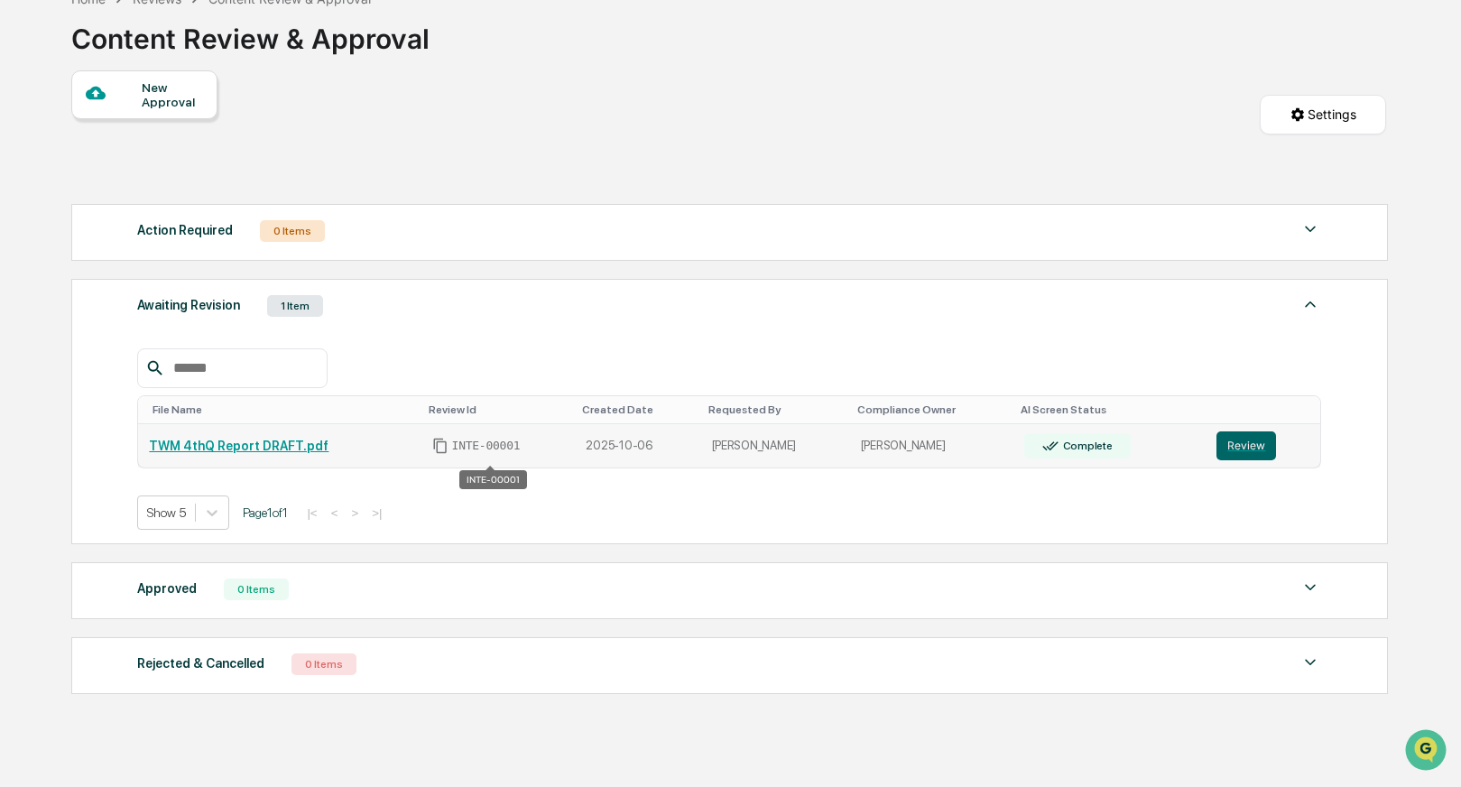
click at [505, 450] on span "INTE-00001" at bounding box center [486, 446] width 69 height 14
click at [1231, 453] on button "Review" at bounding box center [1247, 445] width 60 height 29
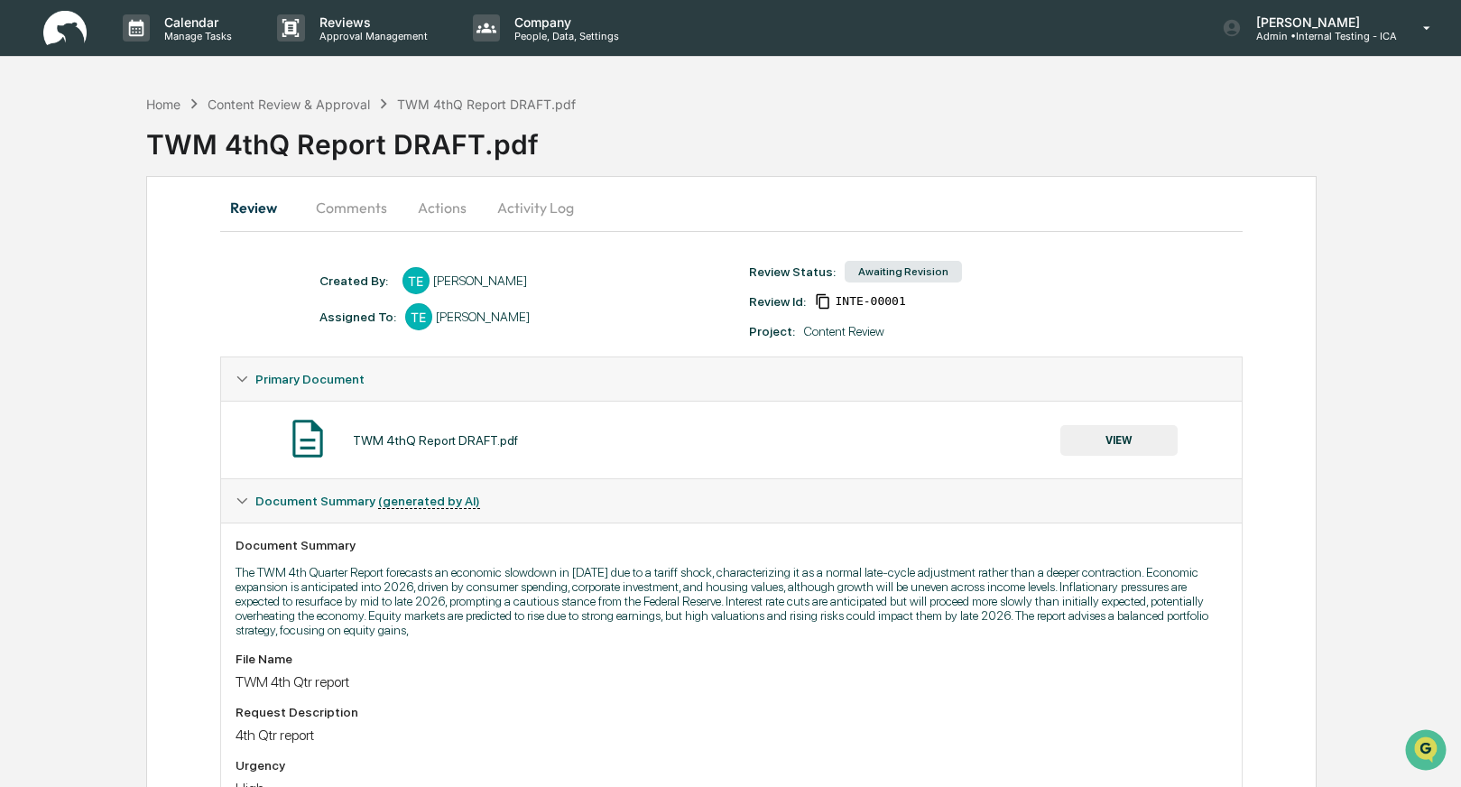
click at [353, 208] on button "Comments" at bounding box center [351, 207] width 100 height 43
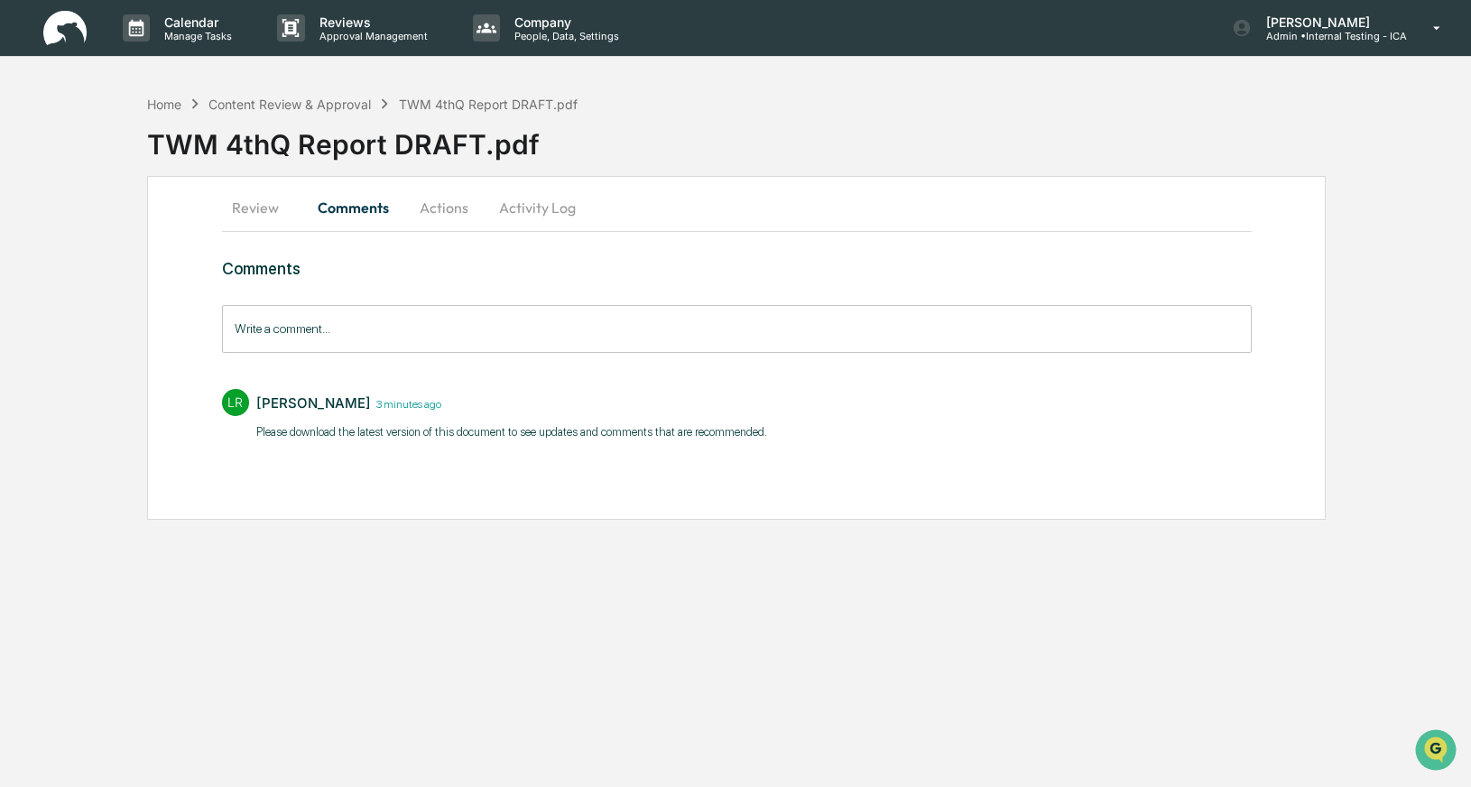
click at [435, 210] on button "Actions" at bounding box center [443, 207] width 81 height 43
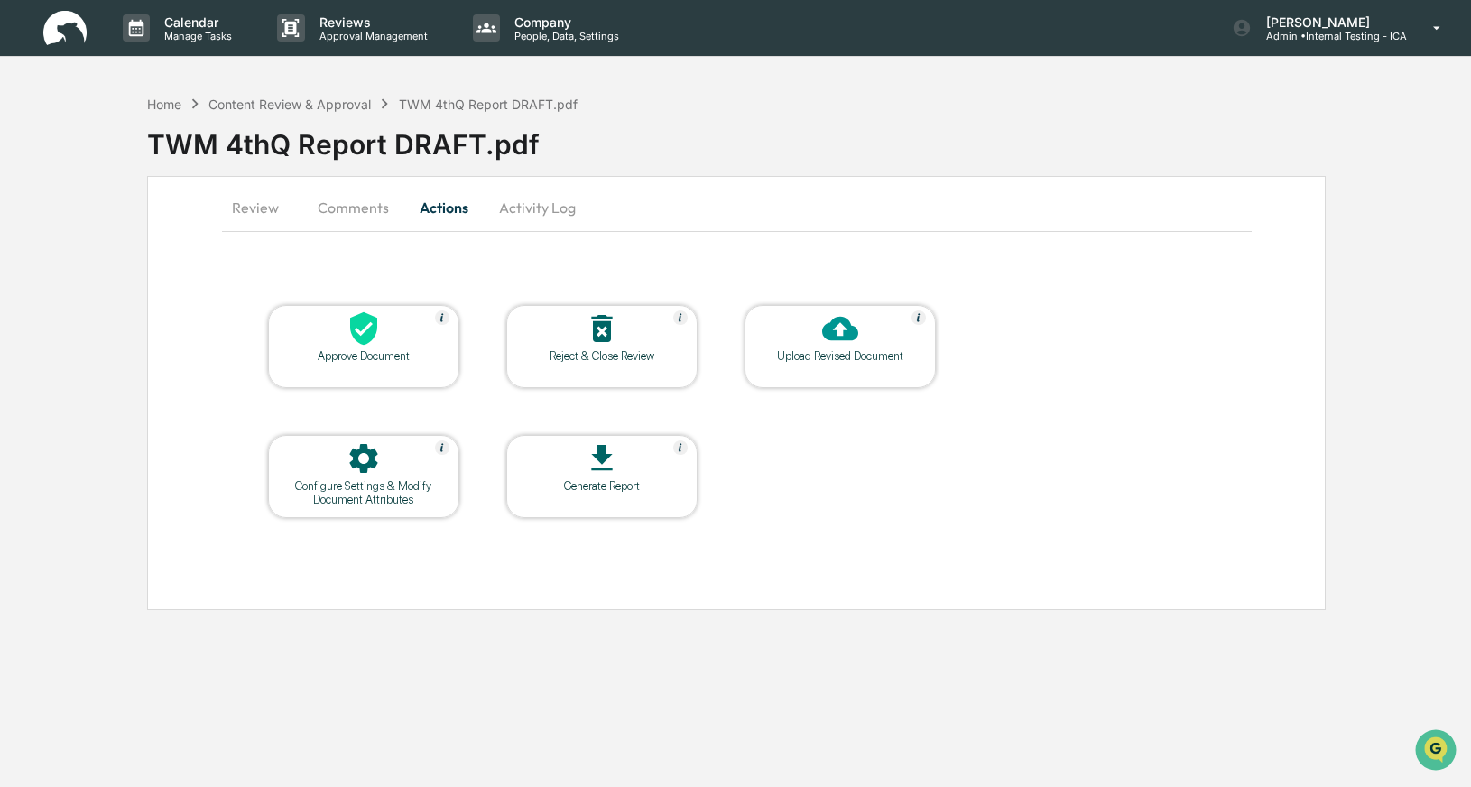
click at [594, 448] on icon at bounding box center [602, 458] width 36 height 36
